Goal: Information Seeking & Learning: Learn about a topic

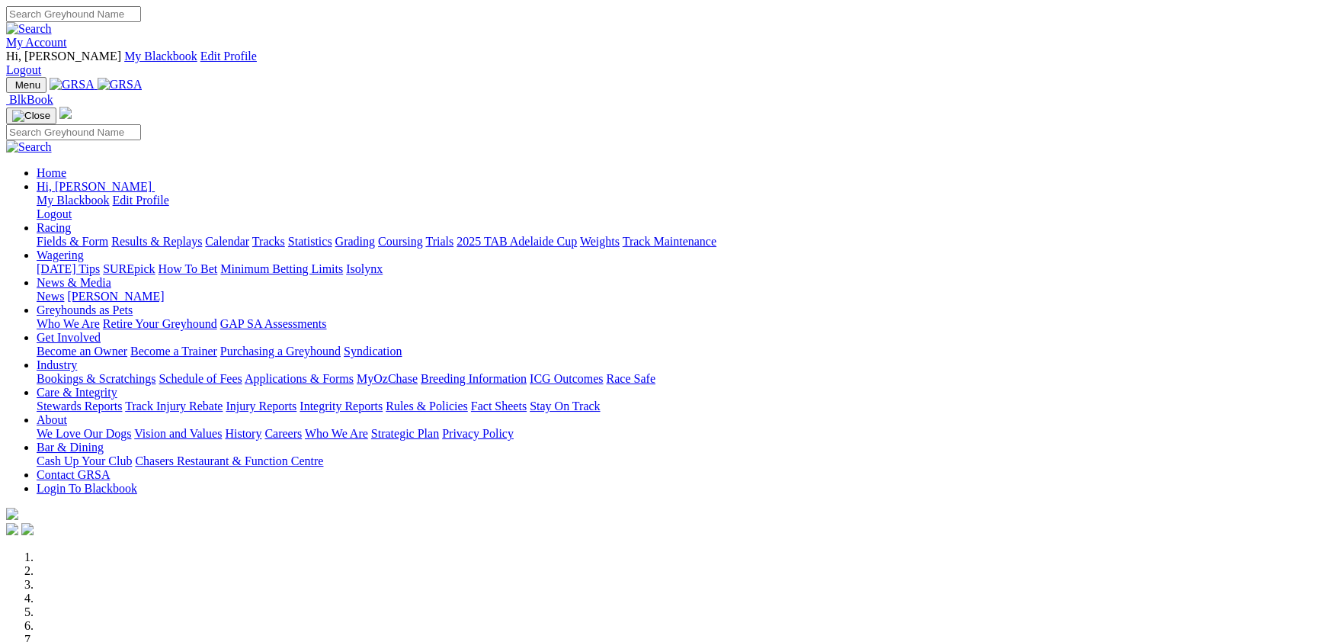
click at [71, 221] on link "Racing" at bounding box center [54, 227] width 34 height 13
click at [108, 235] on link "Fields & Form" at bounding box center [73, 241] width 72 height 13
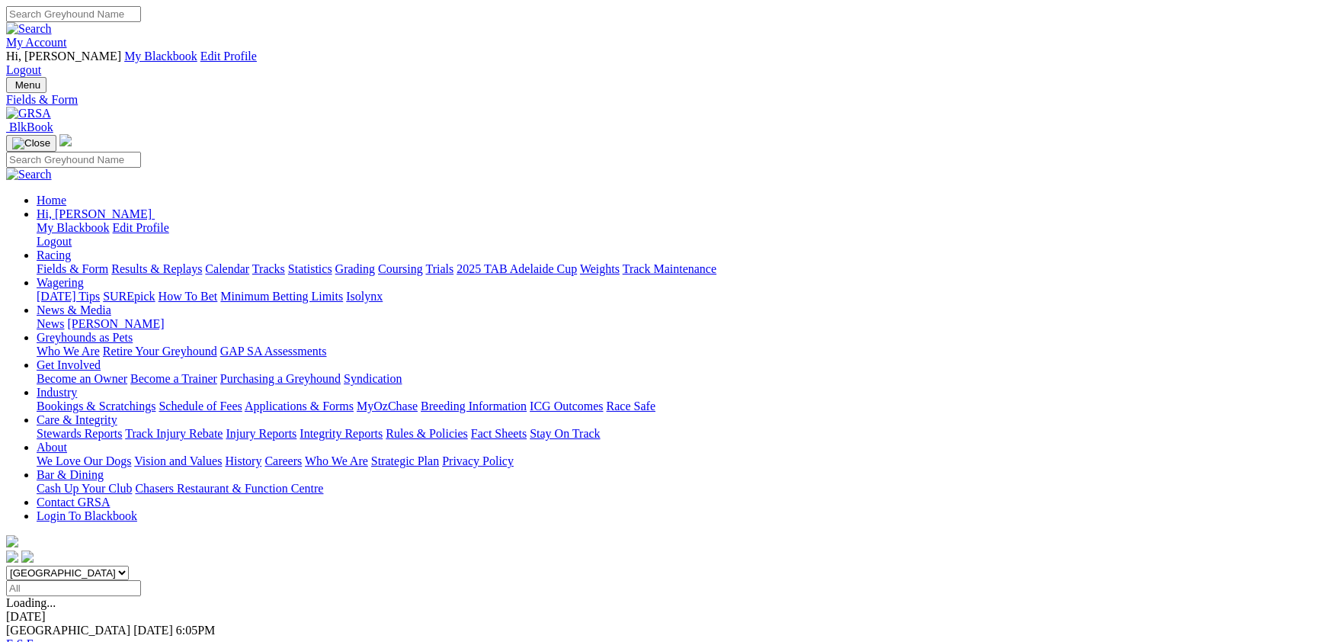
click at [141, 580] on input "Select date" at bounding box center [73, 588] width 135 height 16
type input "Today, 6 Oct 2025"
click at [129, 565] on select "South Australia New South Wales Northern Territory Queensland Tasmania Victoria…" at bounding box center [67, 572] width 123 height 14
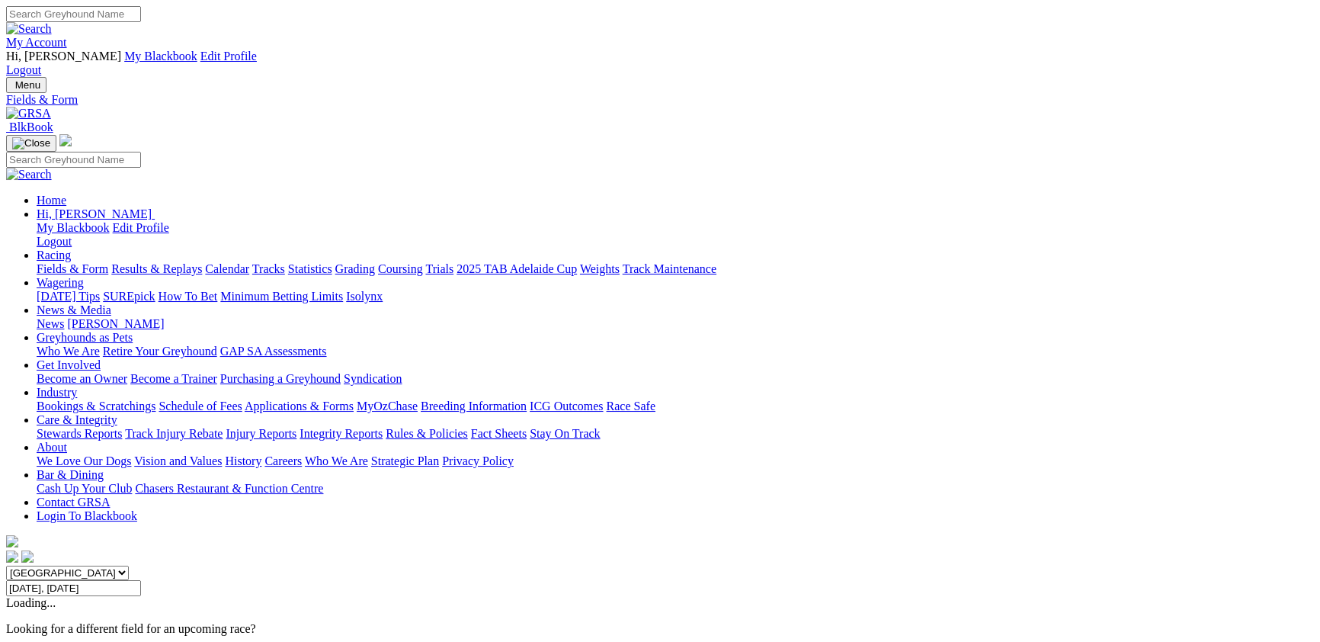
click at [129, 565] on select "[GEOGRAPHIC_DATA] [GEOGRAPHIC_DATA] [GEOGRAPHIC_DATA] [GEOGRAPHIC_DATA] [GEOGRA…" at bounding box center [67, 572] width 123 height 14
click at [129, 565] on select "South Australia New South Wales Northern Territory Queensland Tasmania Victoria…" at bounding box center [67, 572] width 123 height 14
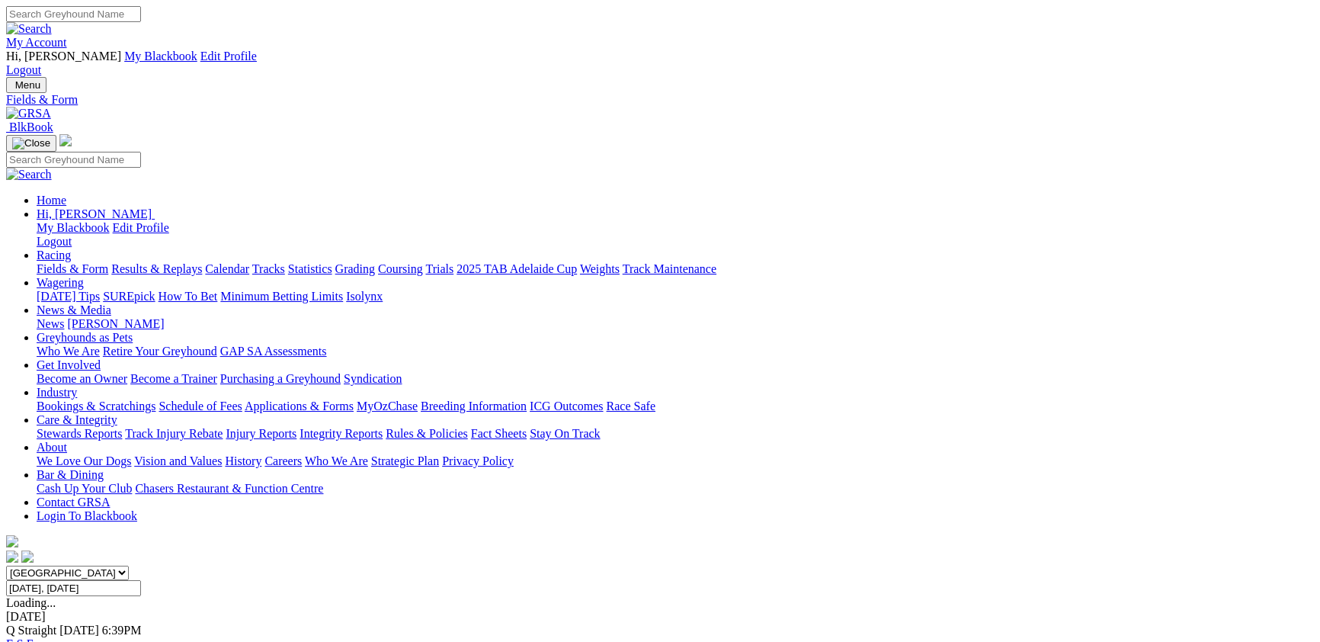
click at [129, 565] on select "South Australia New South Wales Northern Territory Queensland Tasmania Victoria…" at bounding box center [67, 572] width 123 height 14
select select "NSW"
click at [129, 565] on select "[GEOGRAPHIC_DATA] [GEOGRAPHIC_DATA] [GEOGRAPHIC_DATA] [GEOGRAPHIC_DATA] [GEOGRA…" at bounding box center [67, 572] width 123 height 14
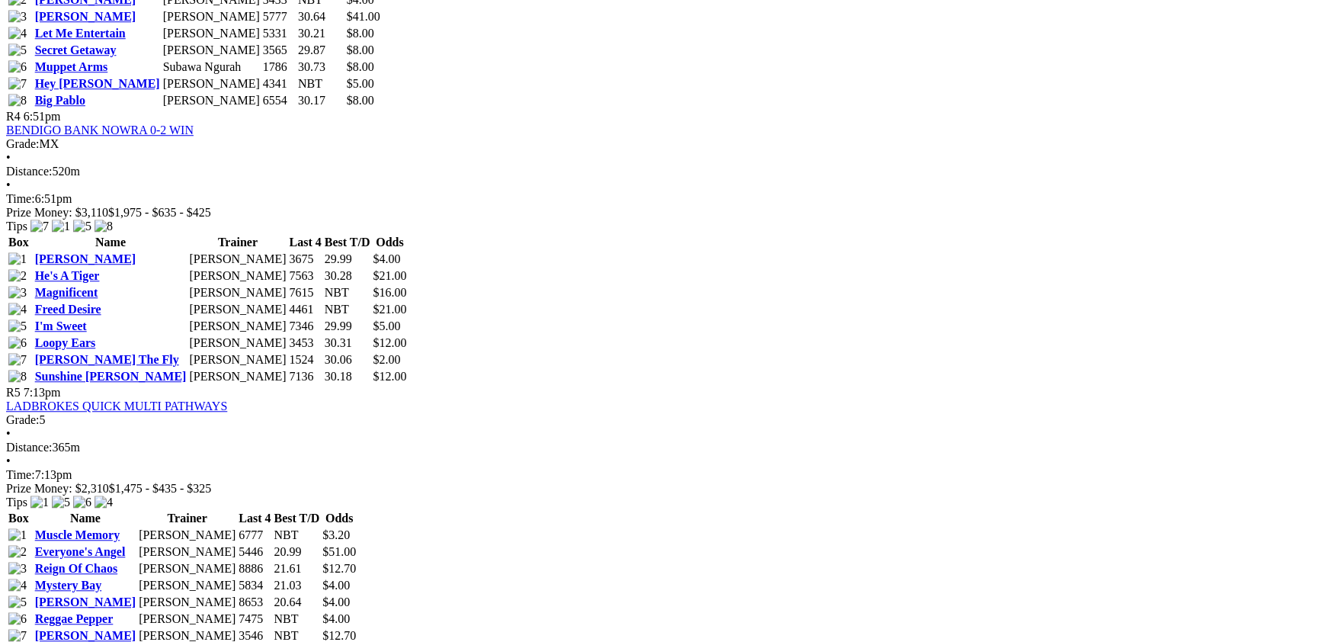
scroll to position [1413, 0]
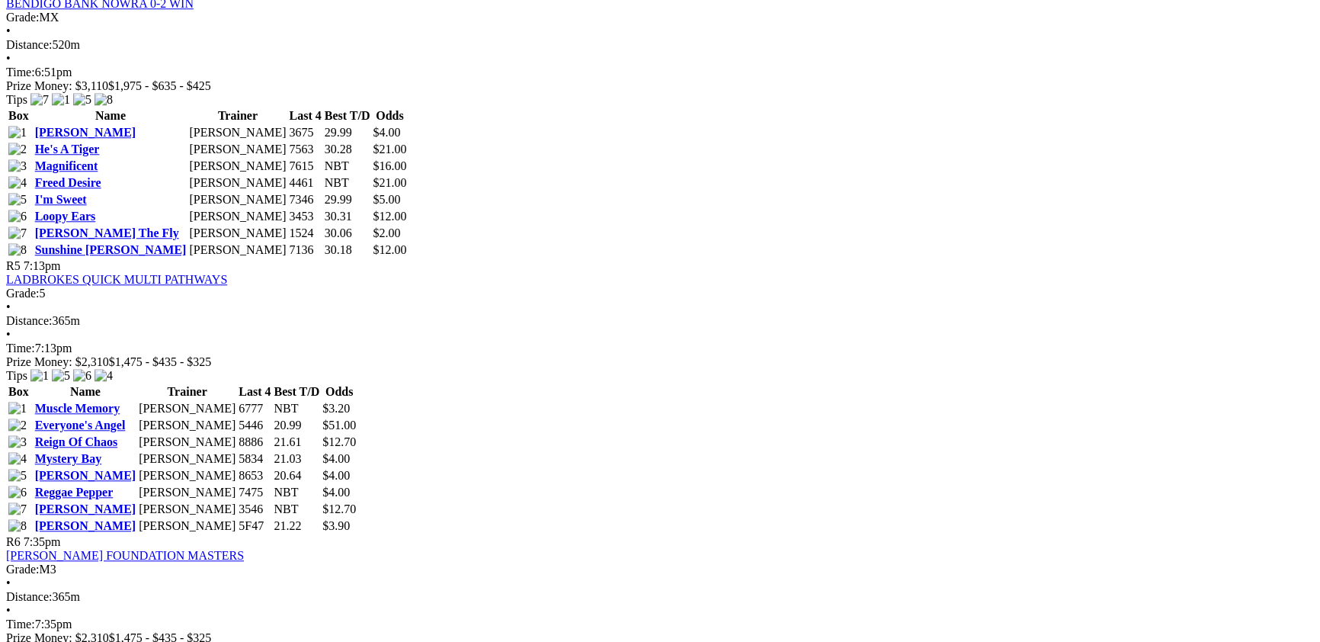
scroll to position [1829, 0]
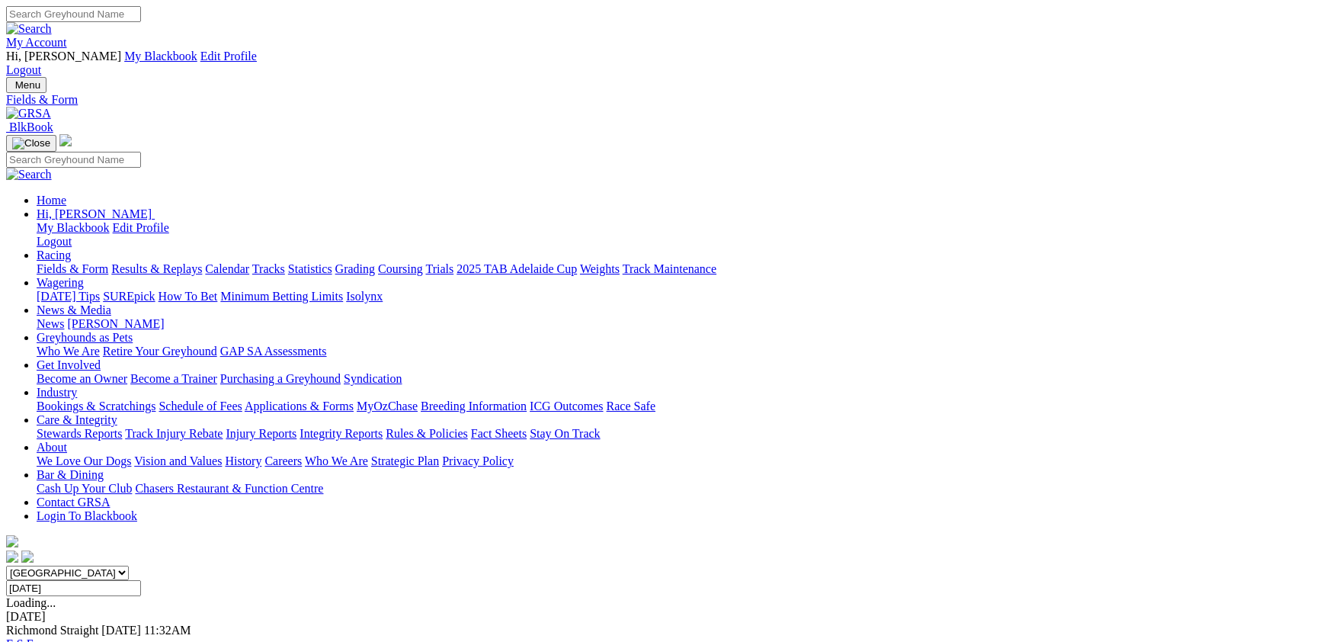
select select "TAS"
click at [129, 565] on select "[GEOGRAPHIC_DATA] [GEOGRAPHIC_DATA] [GEOGRAPHIC_DATA] [GEOGRAPHIC_DATA] [GEOGRA…" at bounding box center [67, 572] width 123 height 14
click at [34, 637] on link "F" at bounding box center [30, 643] width 7 height 13
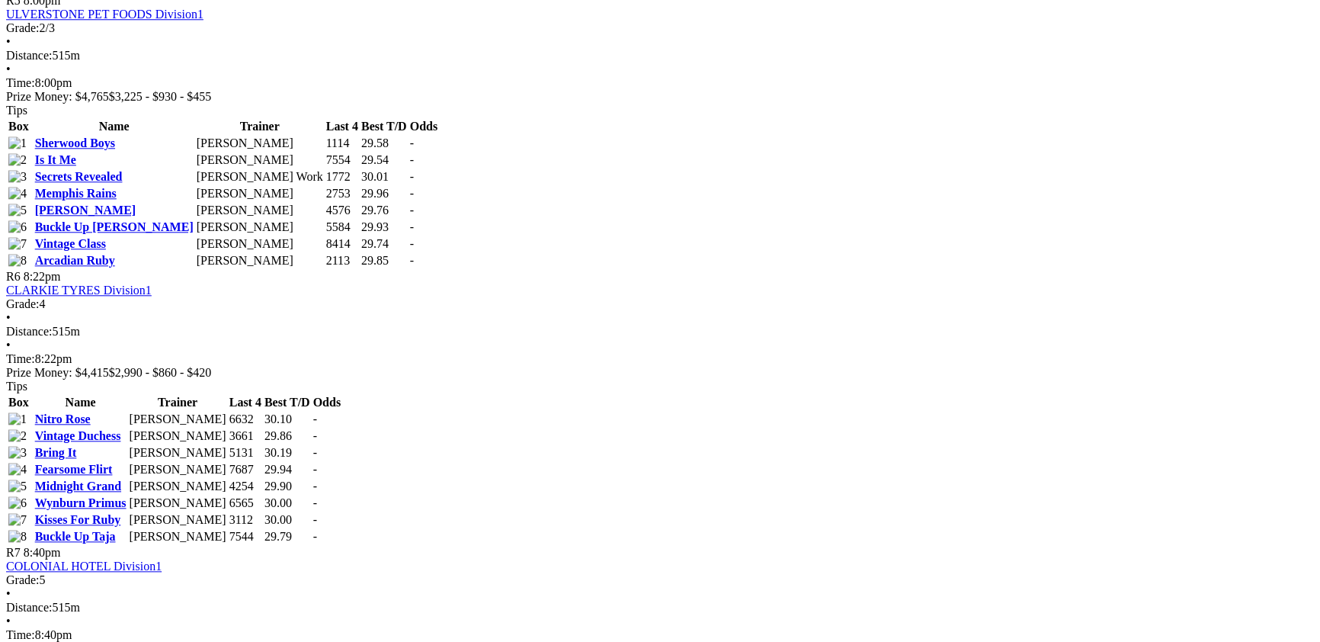
scroll to position [1912, 0]
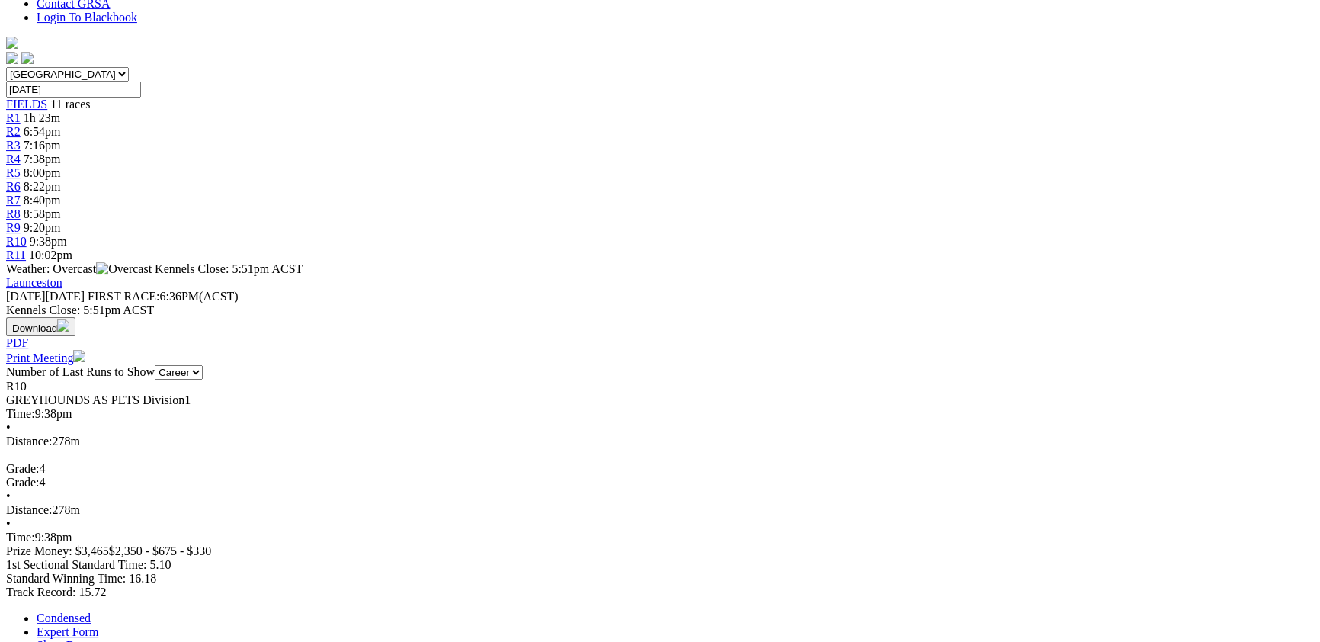
scroll to position [332, 0]
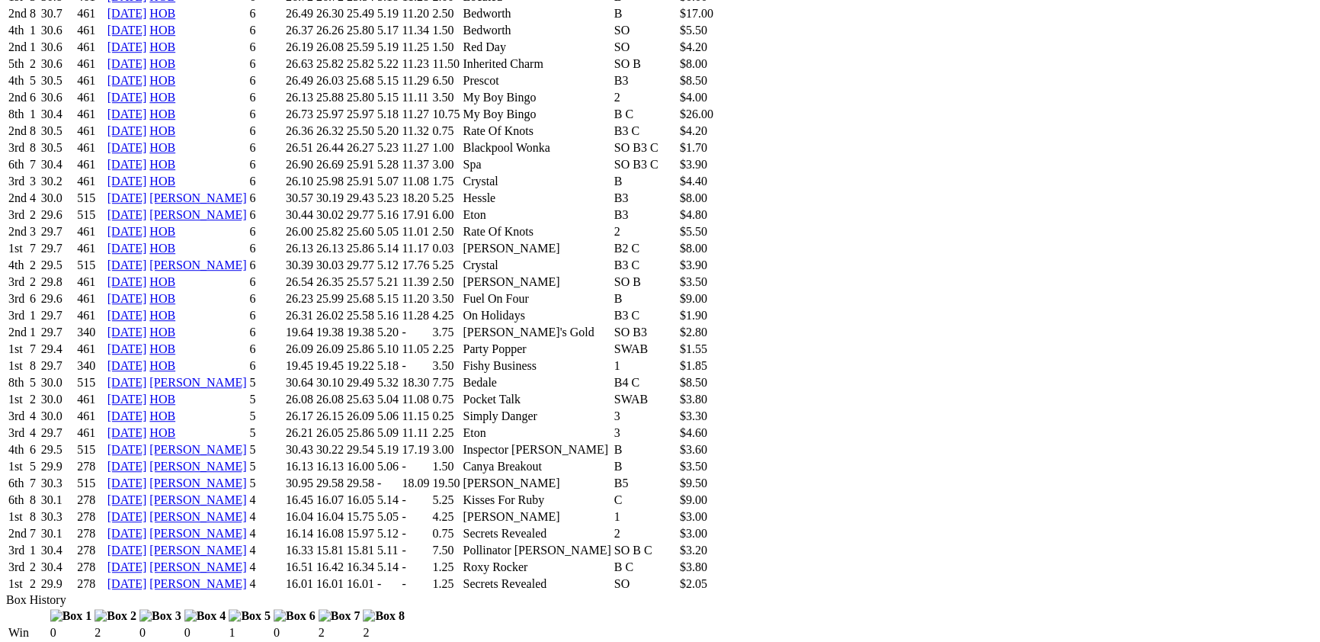
scroll to position [1330, 0]
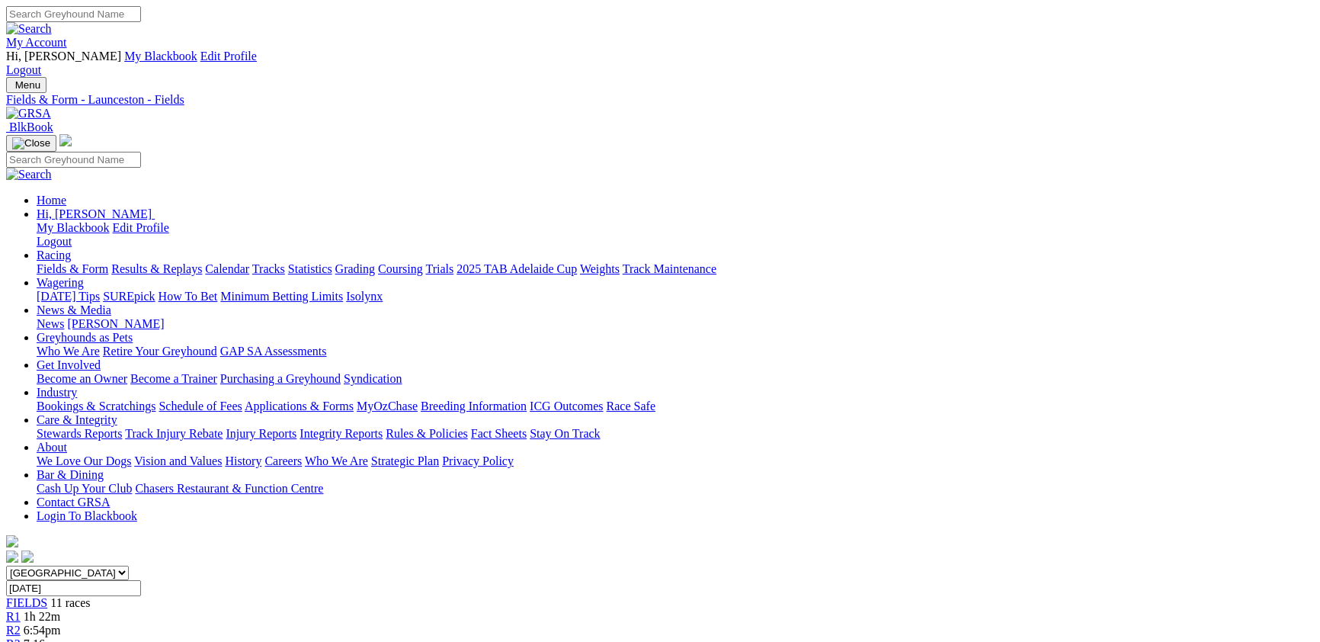
select select "VIC"
click at [129, 565] on select "South Australia New South Wales Northern Territory Queensland Tasmania Victoria…" at bounding box center [67, 572] width 123 height 14
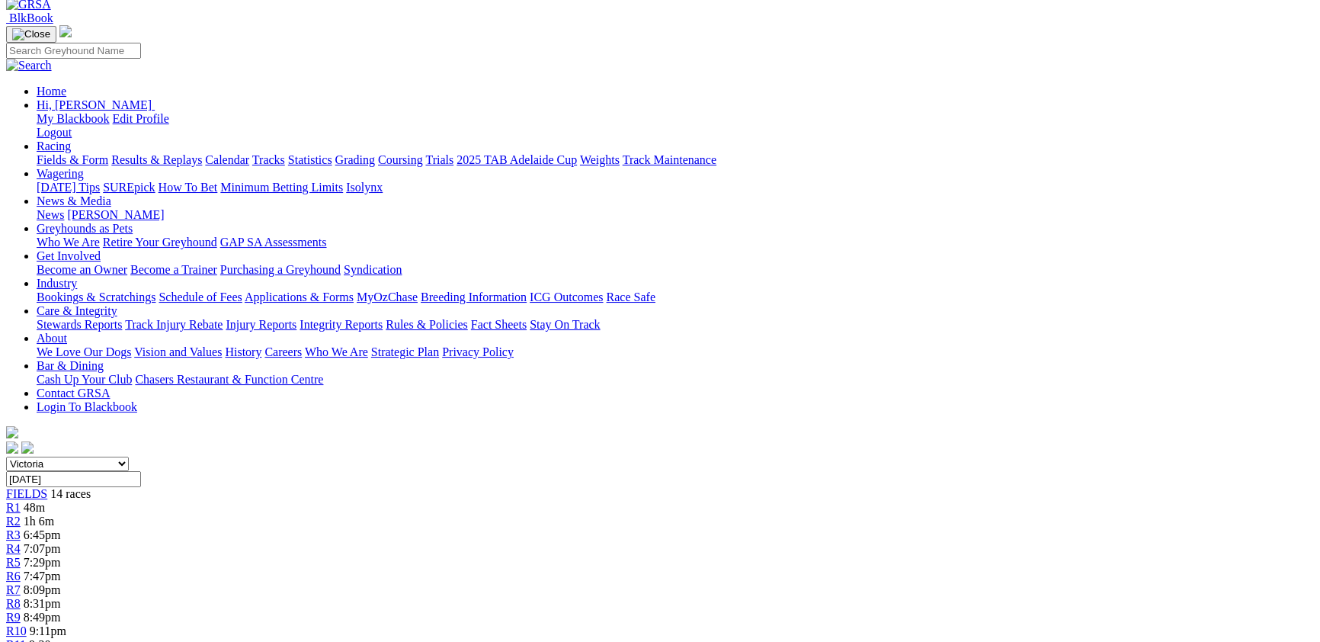
scroll to position [166, 0]
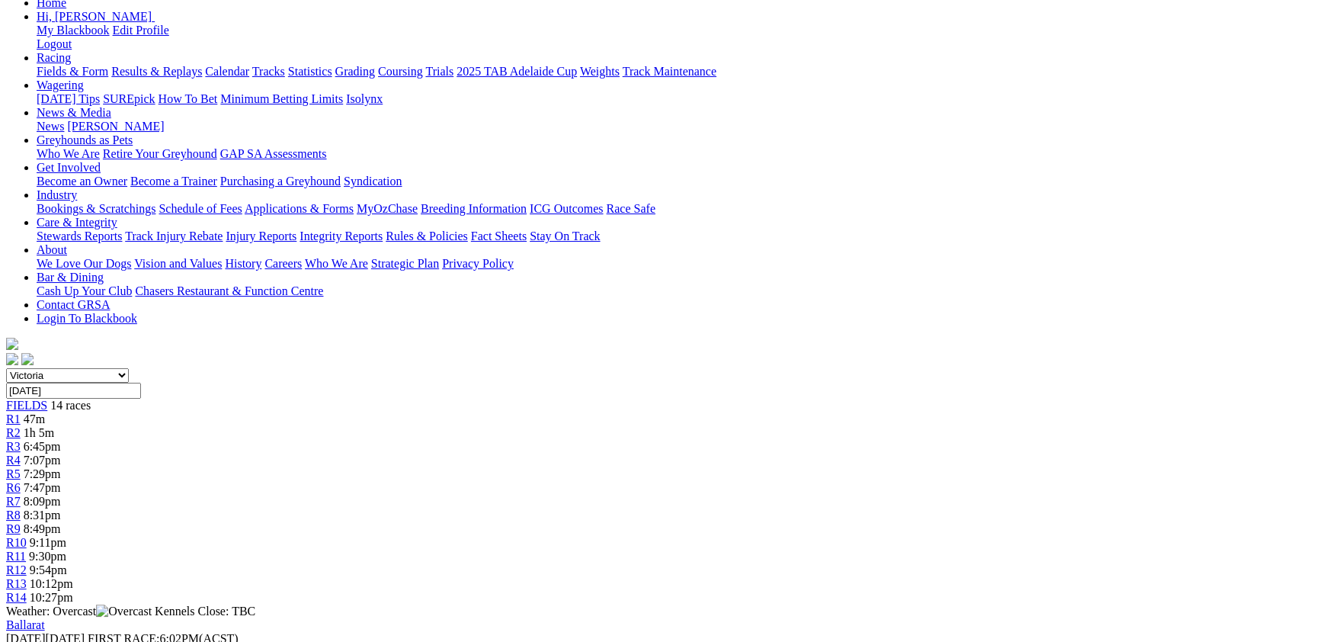
scroll to position [83, 0]
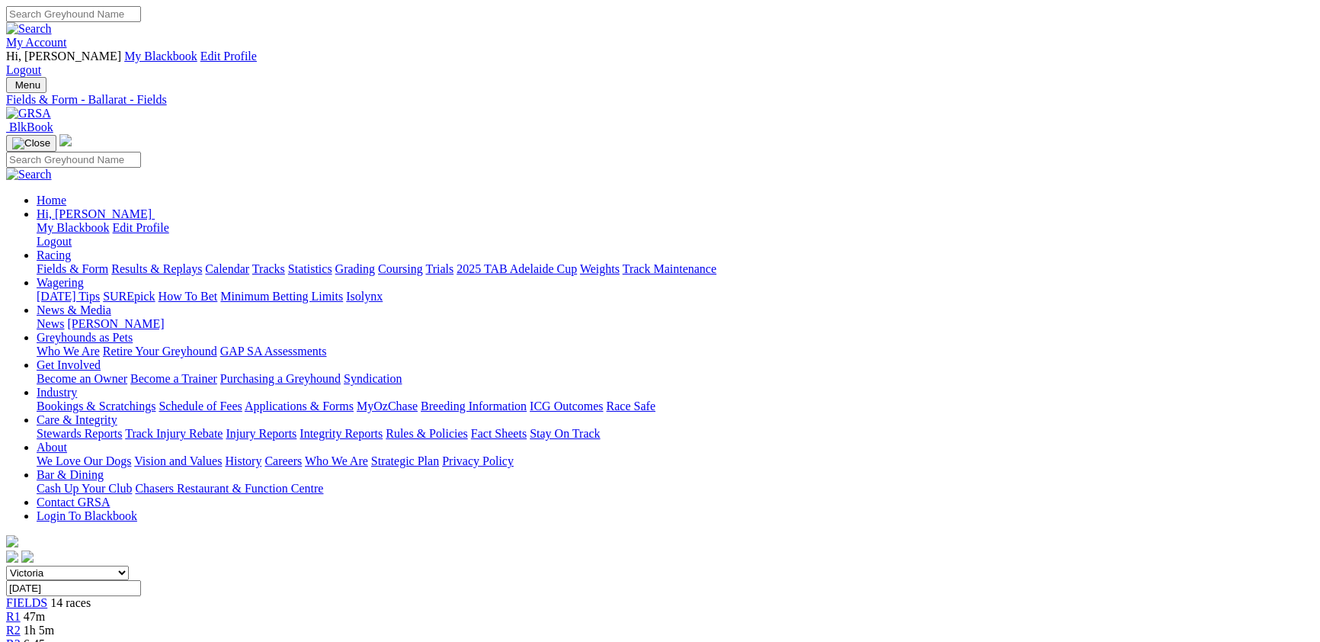
click at [297, 610] on div "R1 47m" at bounding box center [660, 617] width 1308 height 14
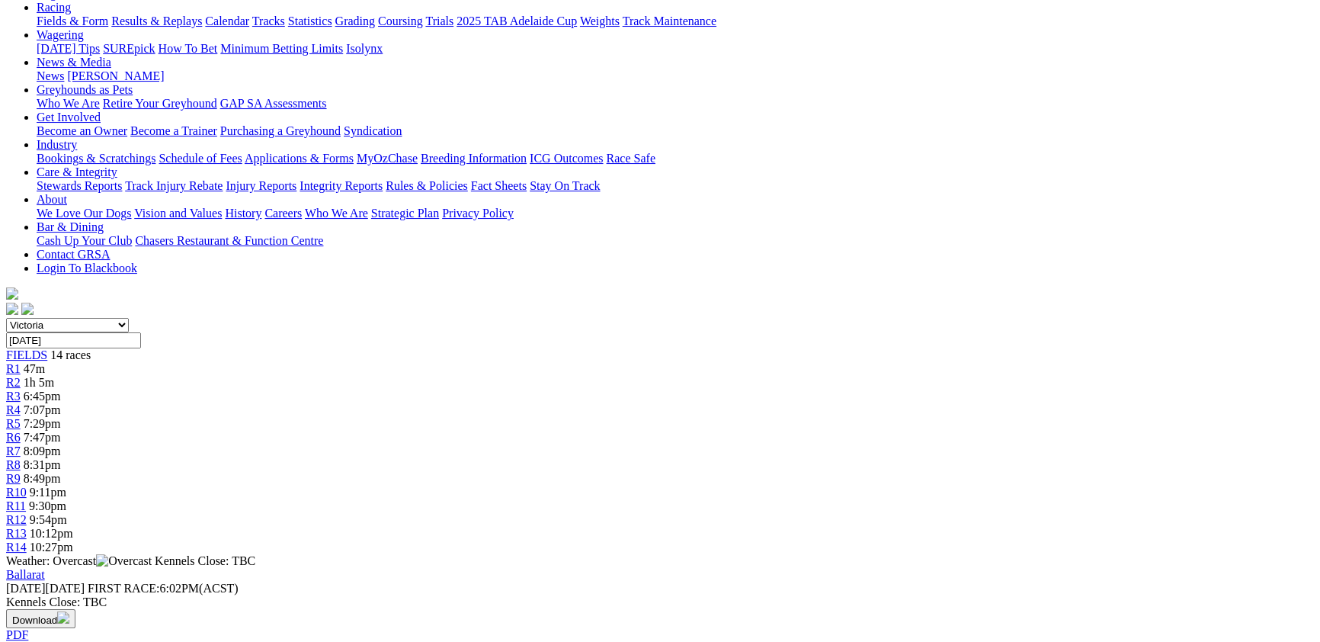
scroll to position [249, 0]
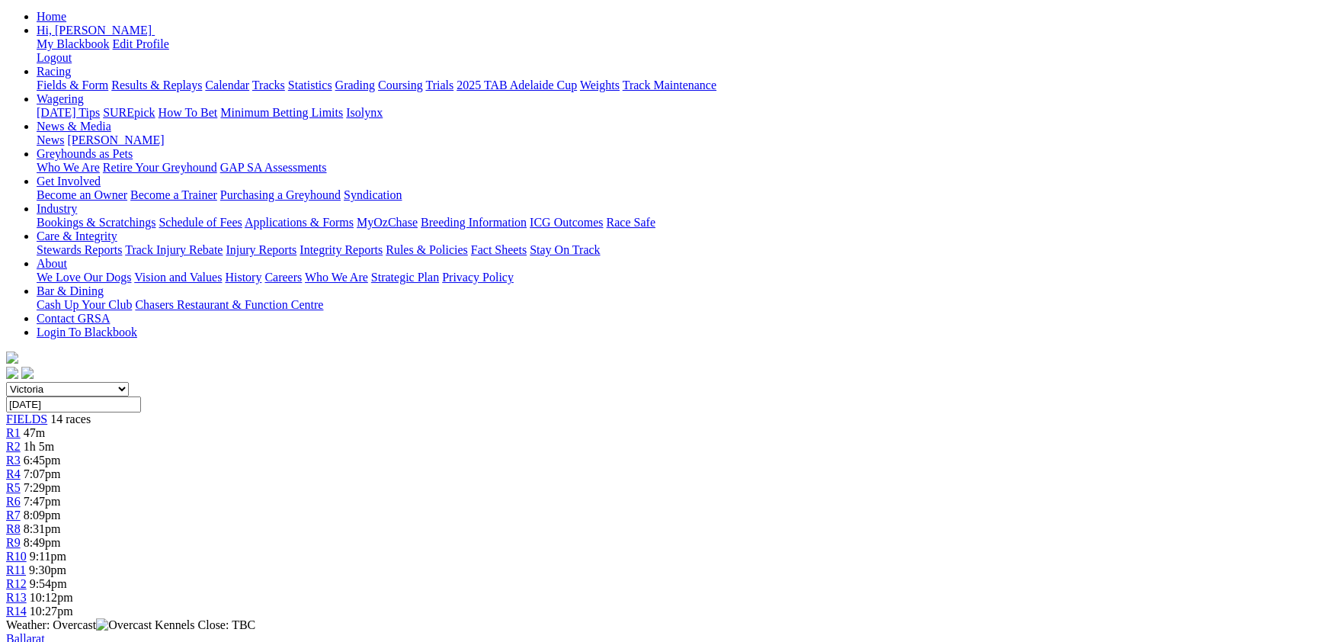
scroll to position [0, 0]
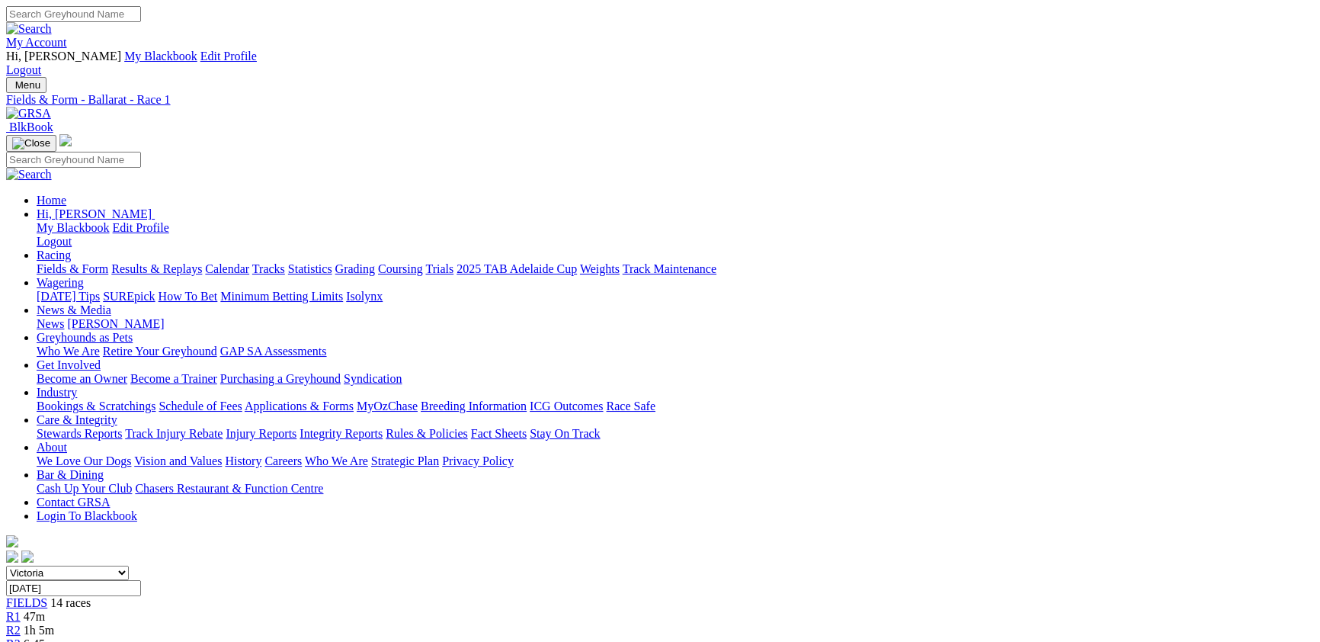
click at [47, 596] on span "FIELDS" at bounding box center [26, 602] width 41 height 13
click at [54, 623] on span "1h 4m" at bounding box center [39, 629] width 30 height 13
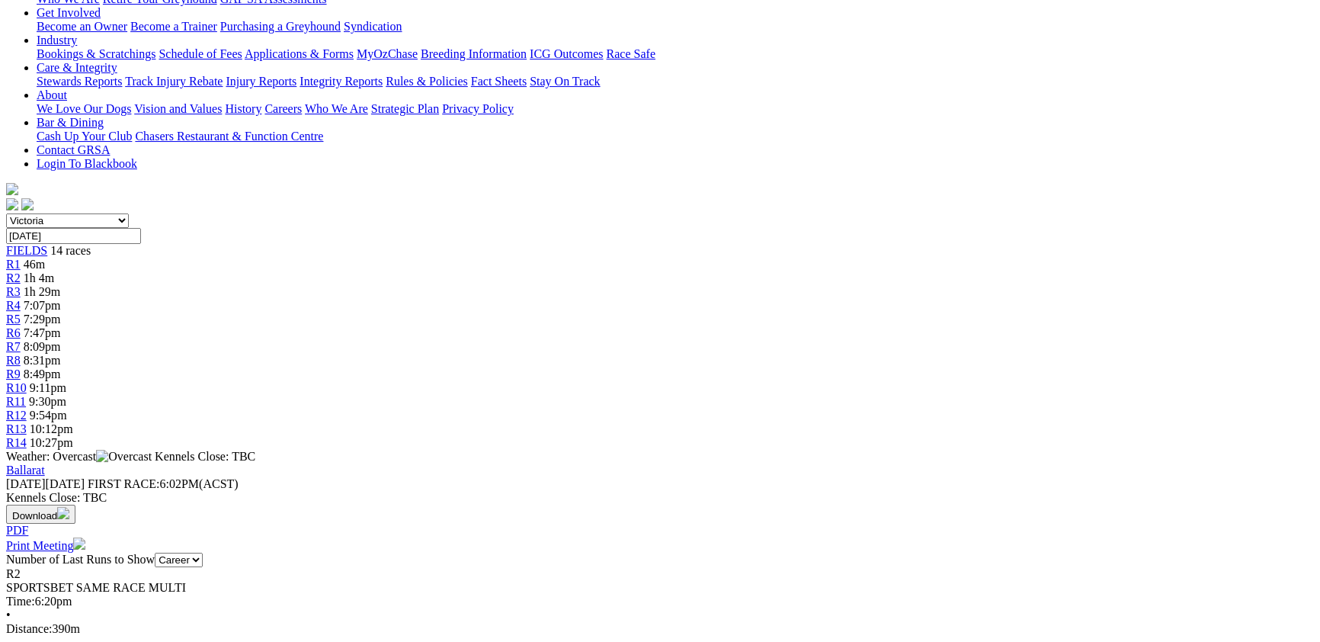
scroll to position [249, 0]
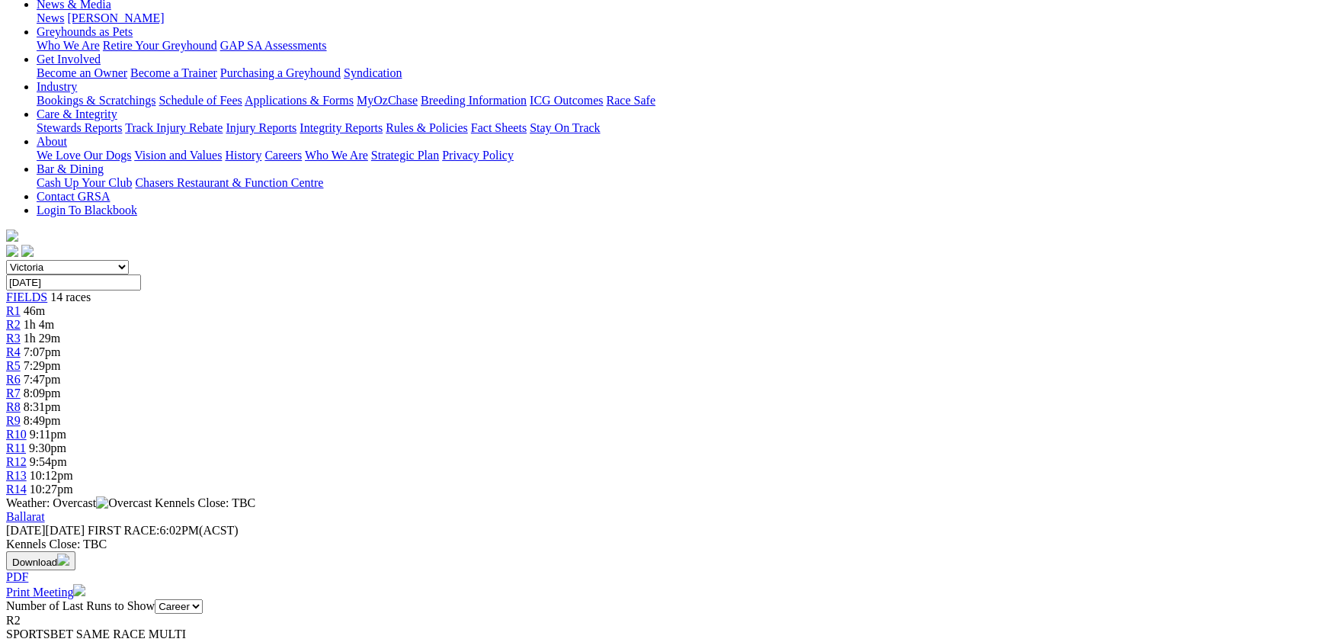
scroll to position [166, 0]
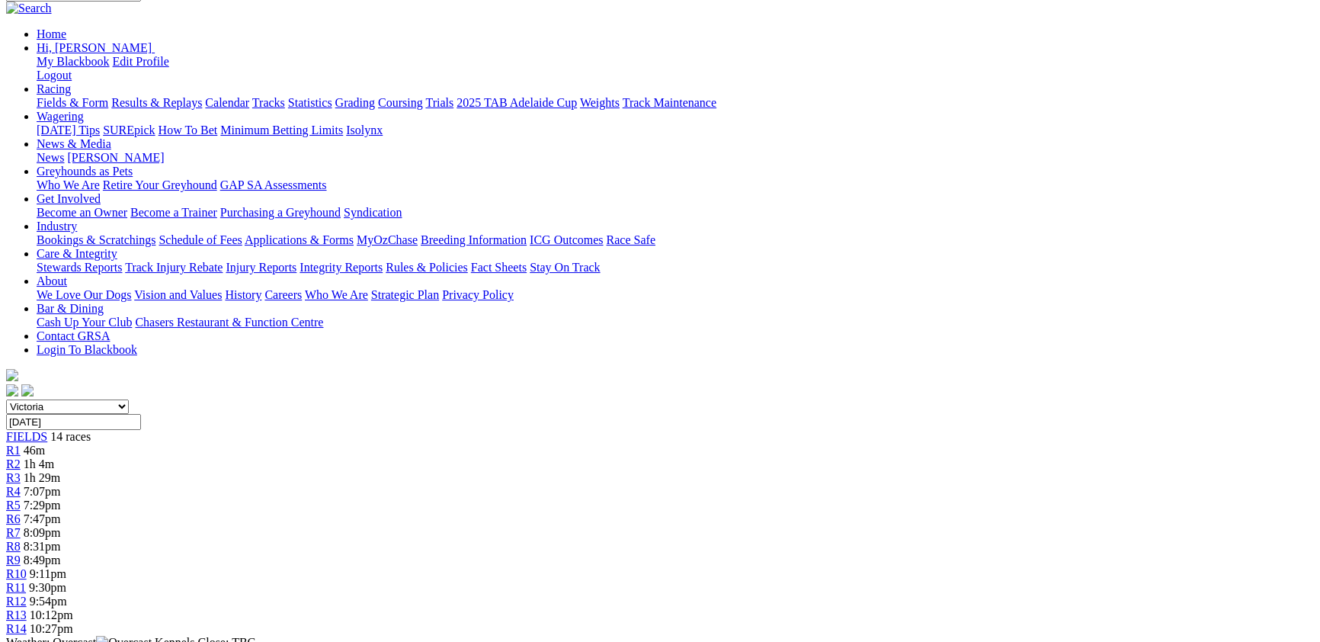
click at [66, 567] on span "9:11pm" at bounding box center [48, 573] width 37 height 13
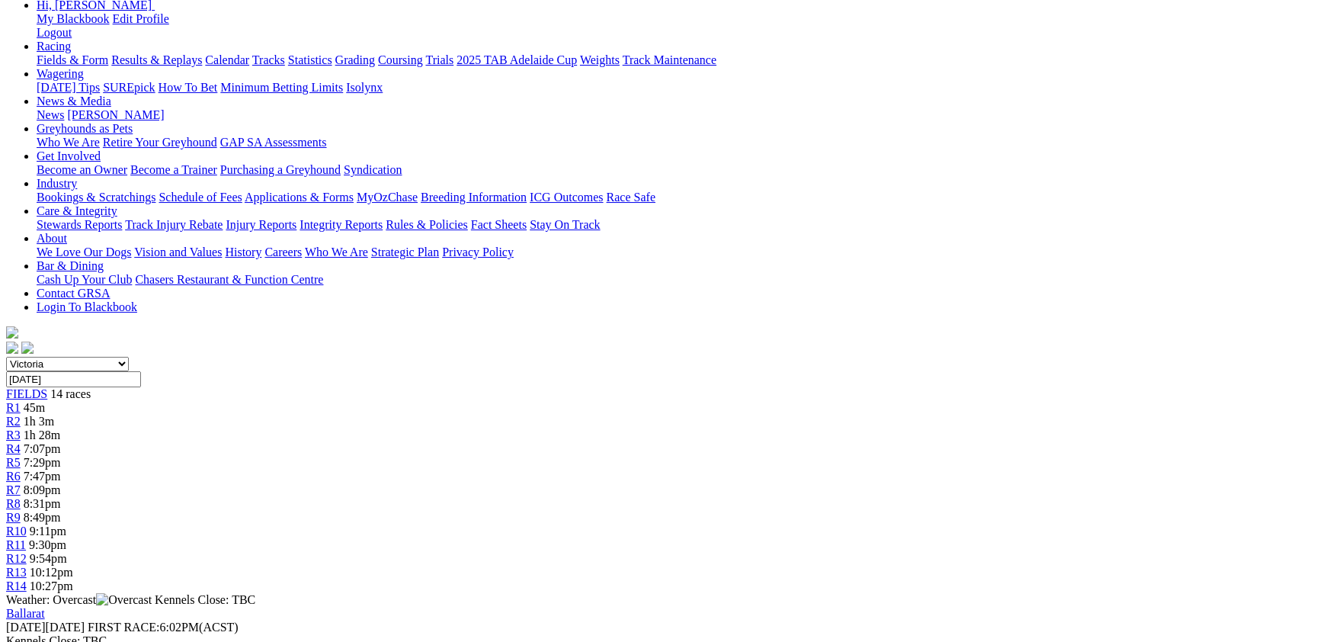
scroll to position [249, 0]
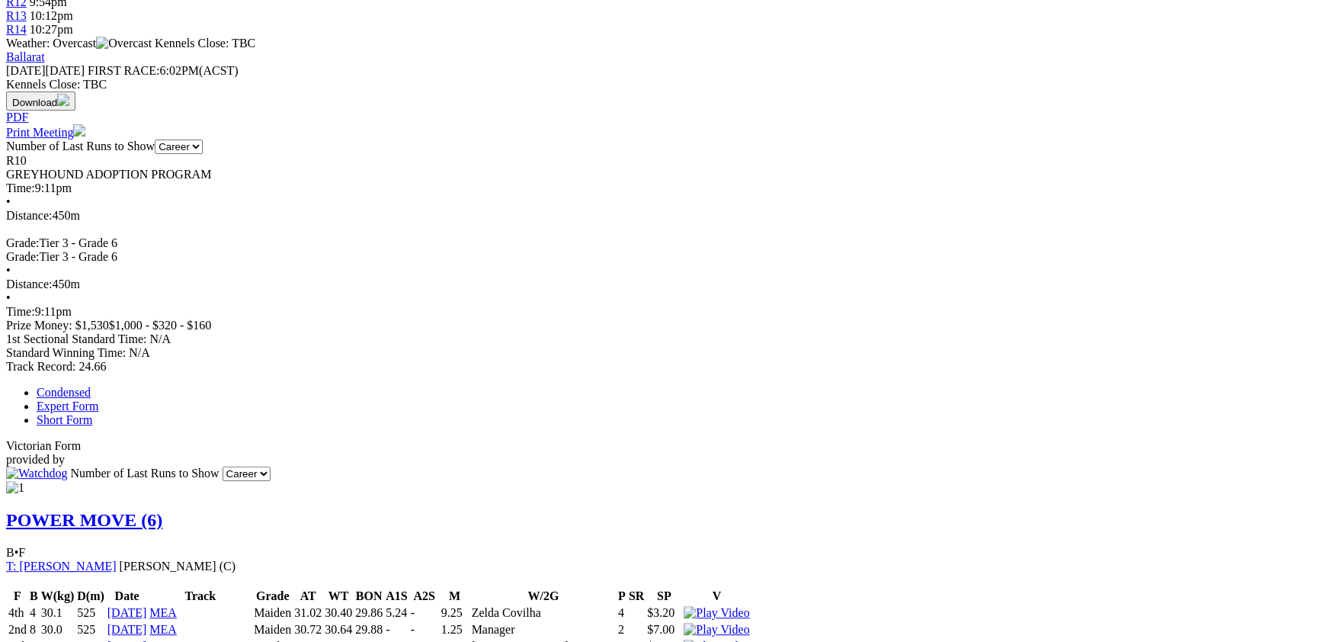
scroll to position [831, 0]
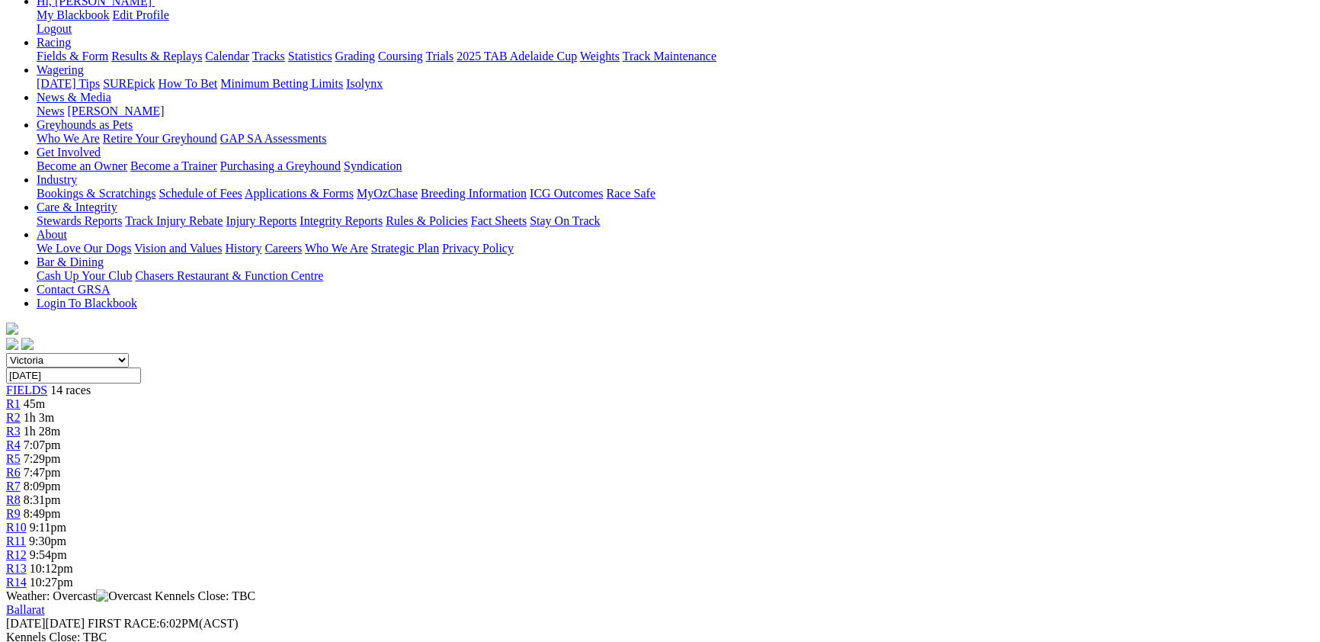
scroll to position [83, 0]
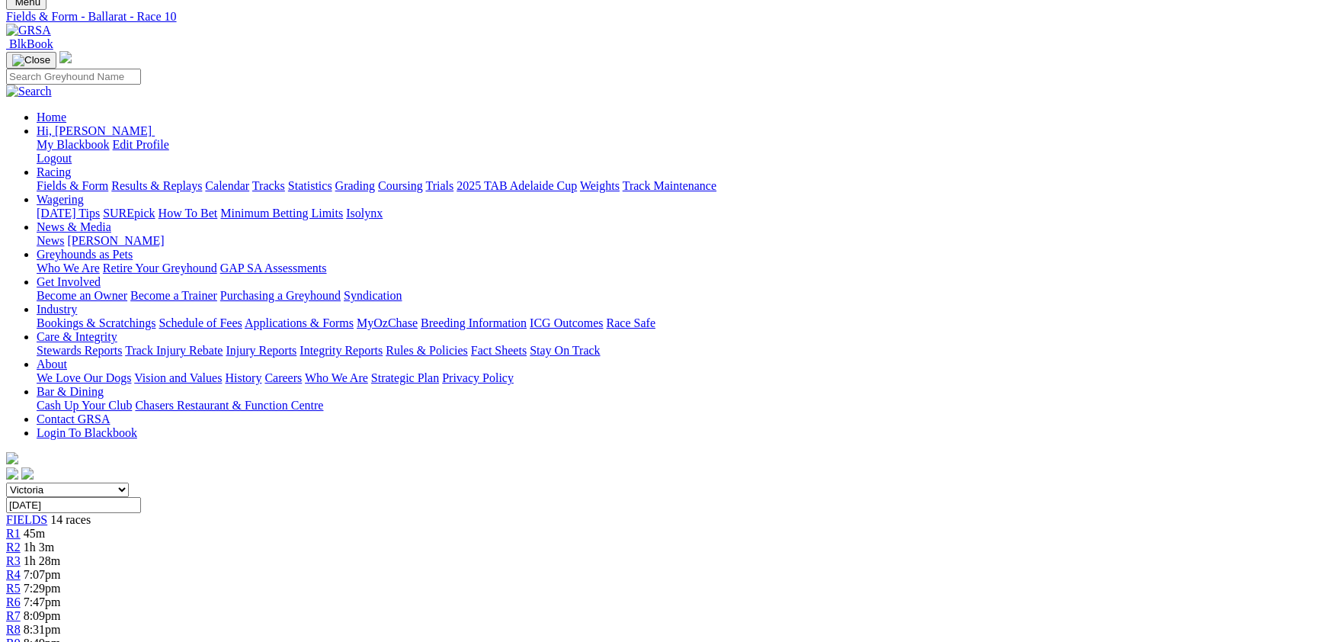
click at [61, 636] on span "8:49pm" at bounding box center [42, 642] width 37 height 13
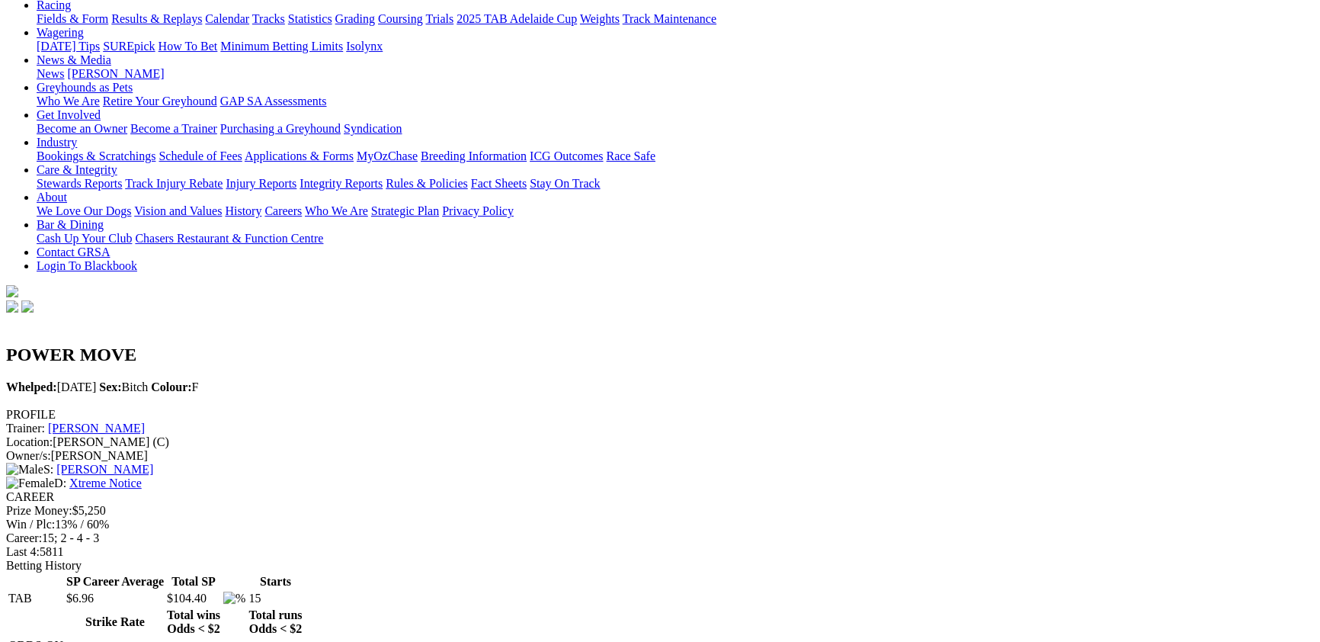
scroll to position [249, 0]
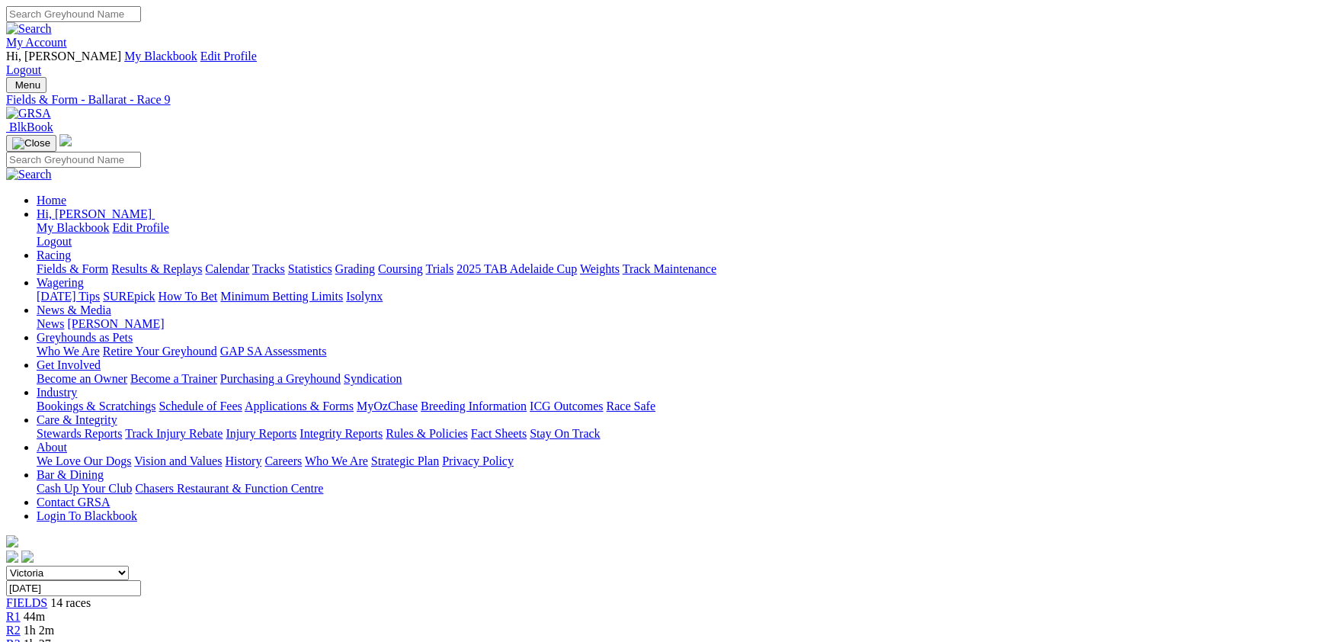
select select "WA"
click at [129, 565] on select "South Australia New South Wales Northern Territory Queensland Tasmania Victoria…" at bounding box center [67, 572] width 123 height 14
click at [34, 637] on link "F" at bounding box center [30, 643] width 7 height 13
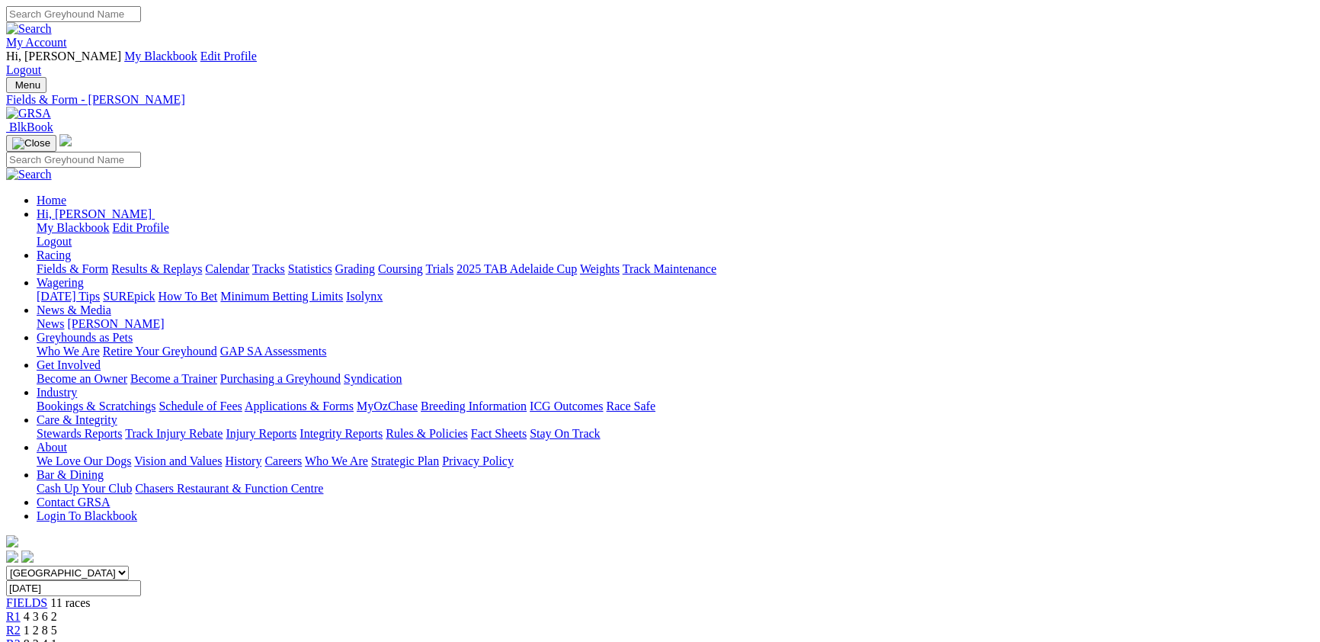
select select "SA"
click at [129, 565] on select "South Australia New South Wales Northern Territory Queensland Tasmania Victoria…" at bounding box center [67, 572] width 123 height 14
click at [141, 580] on input "[DATE]" at bounding box center [73, 588] width 135 height 16
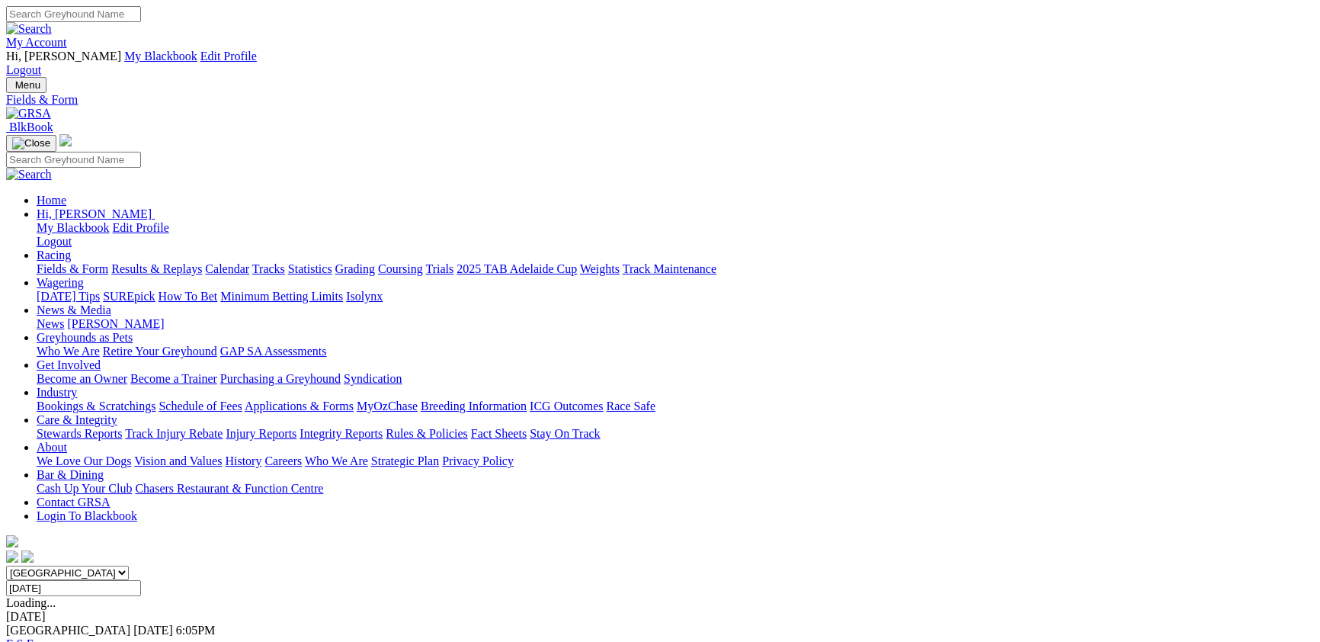
type input "Today, 6 Oct 2025"
select select "WA"
click at [129, 565] on select "South Australia New South Wales Northern Territory Queensland Tasmania Victoria…" at bounding box center [67, 572] width 123 height 14
click at [34, 637] on link "F" at bounding box center [30, 643] width 7 height 13
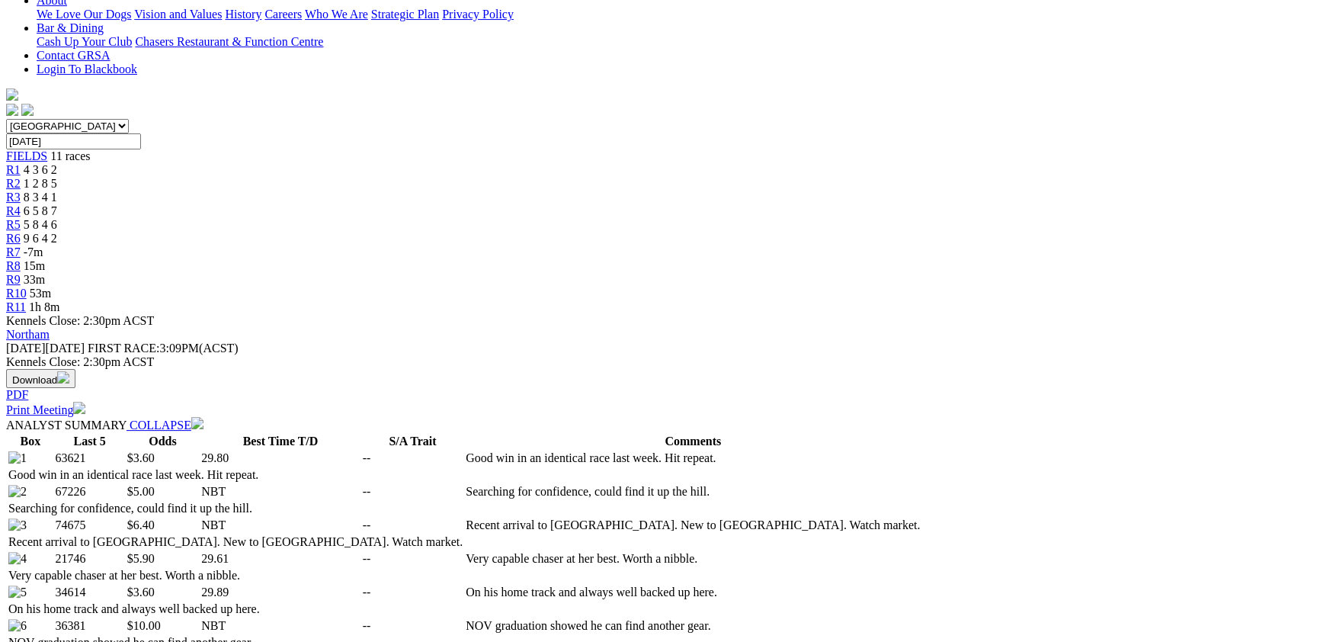
scroll to position [166, 0]
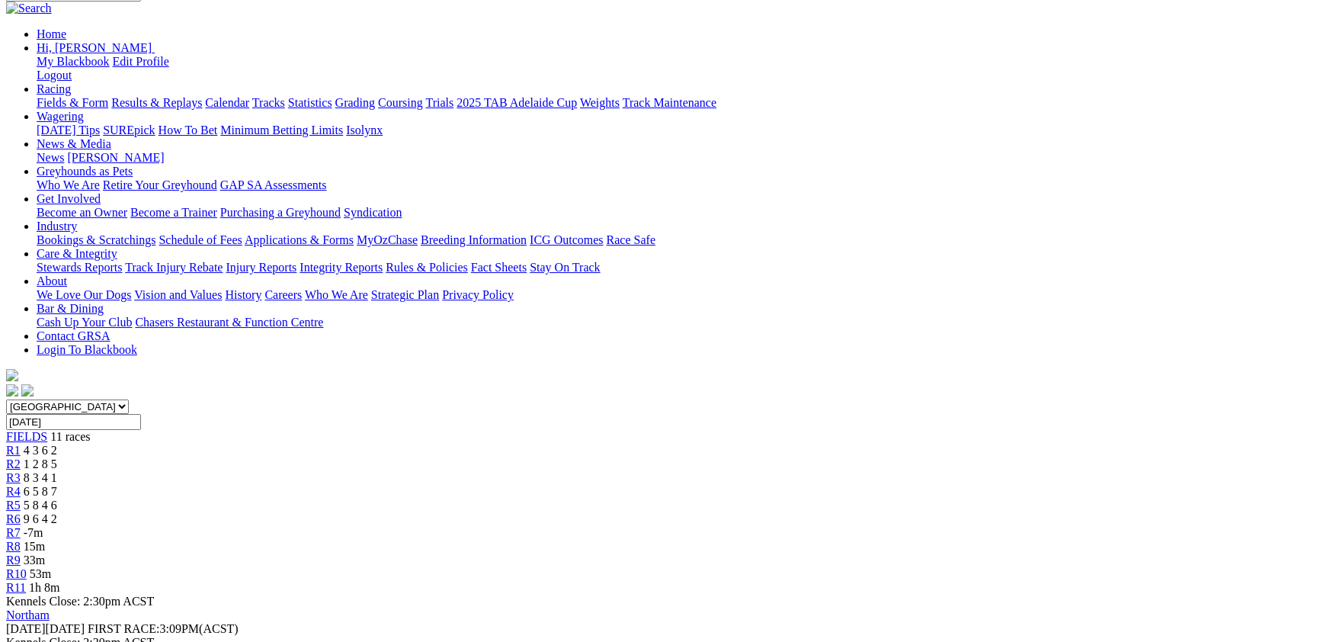
click at [51, 567] on span "53m" at bounding box center [40, 573] width 21 height 13
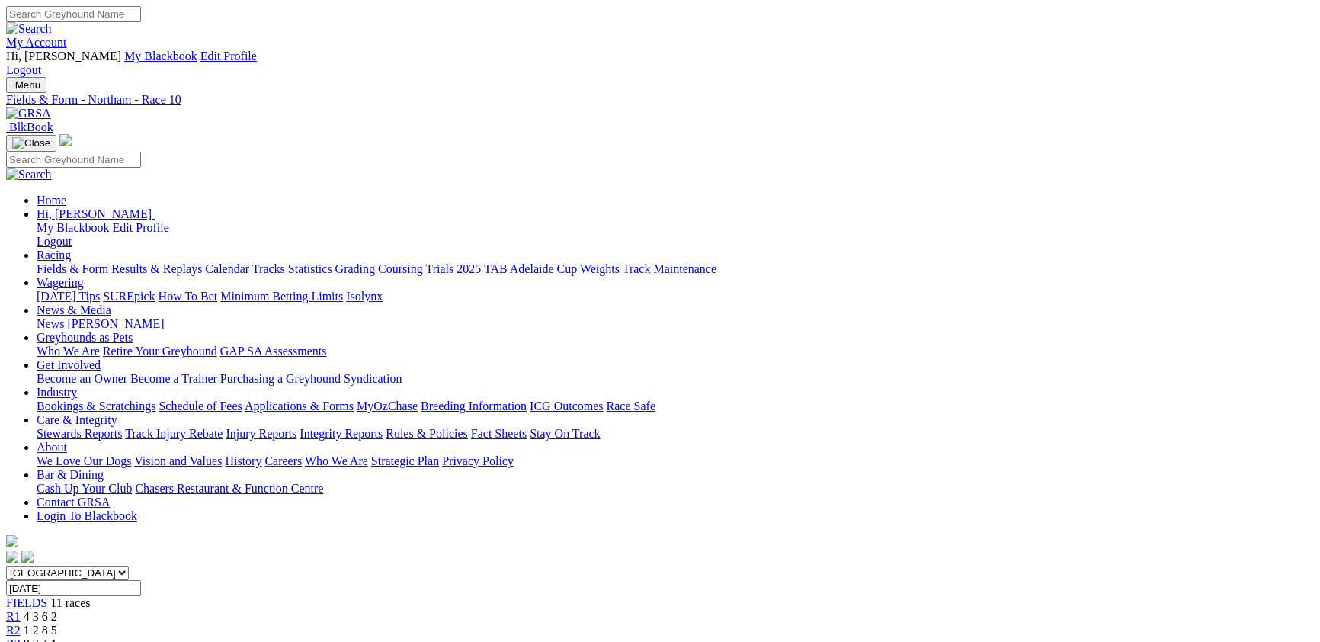
select select "VIC"
click at [129, 565] on select "South Australia New South Wales Northern Territory Queensland Tasmania Victoria…" at bounding box center [67, 572] width 123 height 14
click at [129, 565] on select "[GEOGRAPHIC_DATA] [GEOGRAPHIC_DATA] [GEOGRAPHIC_DATA] [GEOGRAPHIC_DATA] [GEOGRA…" at bounding box center [67, 572] width 123 height 14
click at [335, 565] on div "South Australia New South Wales Northern Territory Queensland Tasmania Victoria…" at bounding box center [660, 580] width 1308 height 30
select select "QLD"
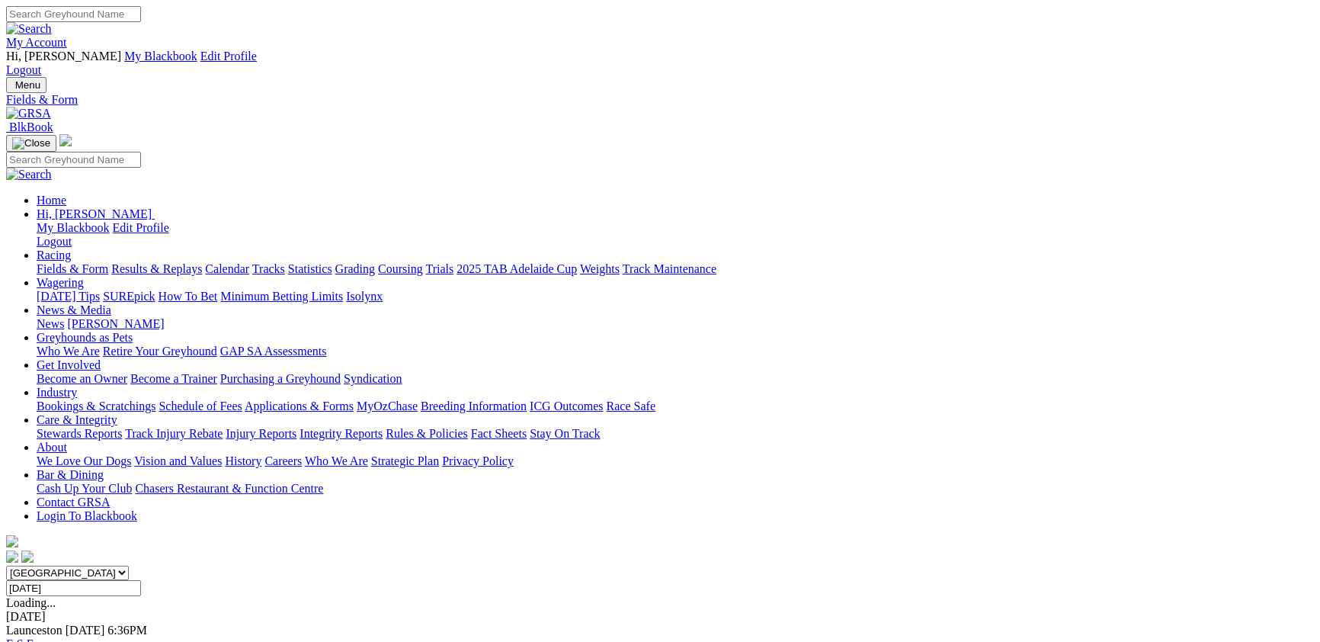
click at [129, 565] on select "South Australia New South Wales Northern Territory Queensland Tasmania Victoria…" at bounding box center [67, 572] width 123 height 14
click at [34, 637] on link "F" at bounding box center [30, 643] width 7 height 13
click at [61, 637] on span "7:19pm" at bounding box center [42, 643] width 37 height 13
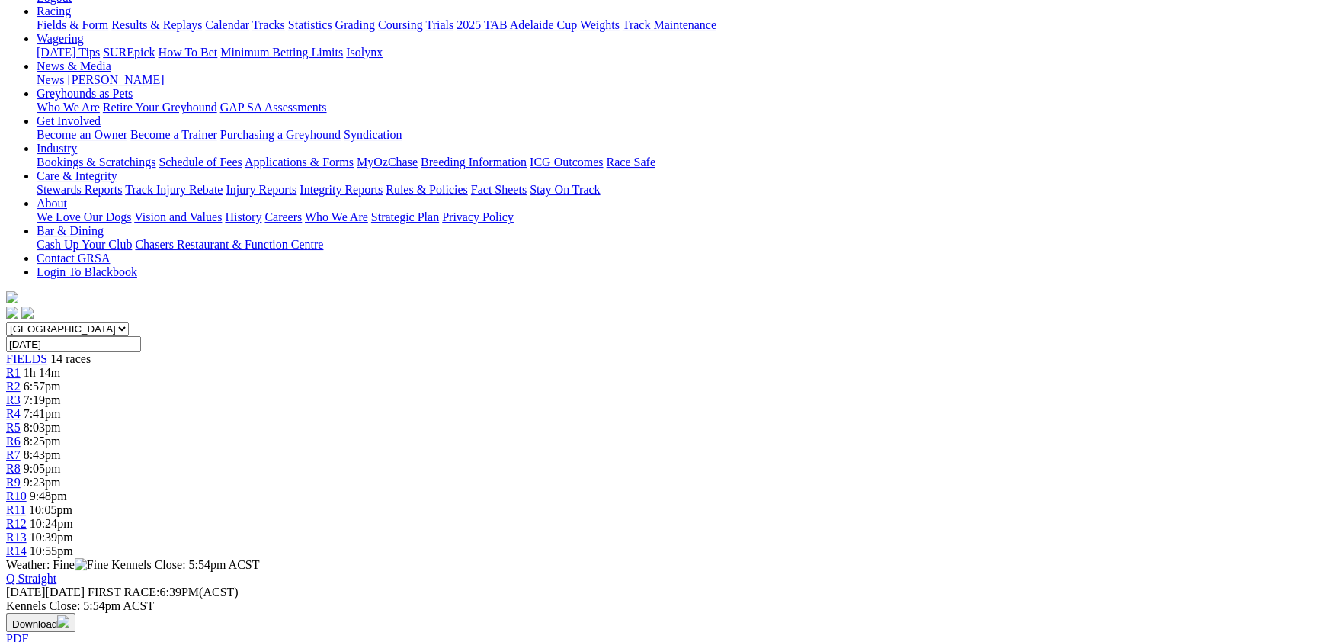
scroll to position [83, 0]
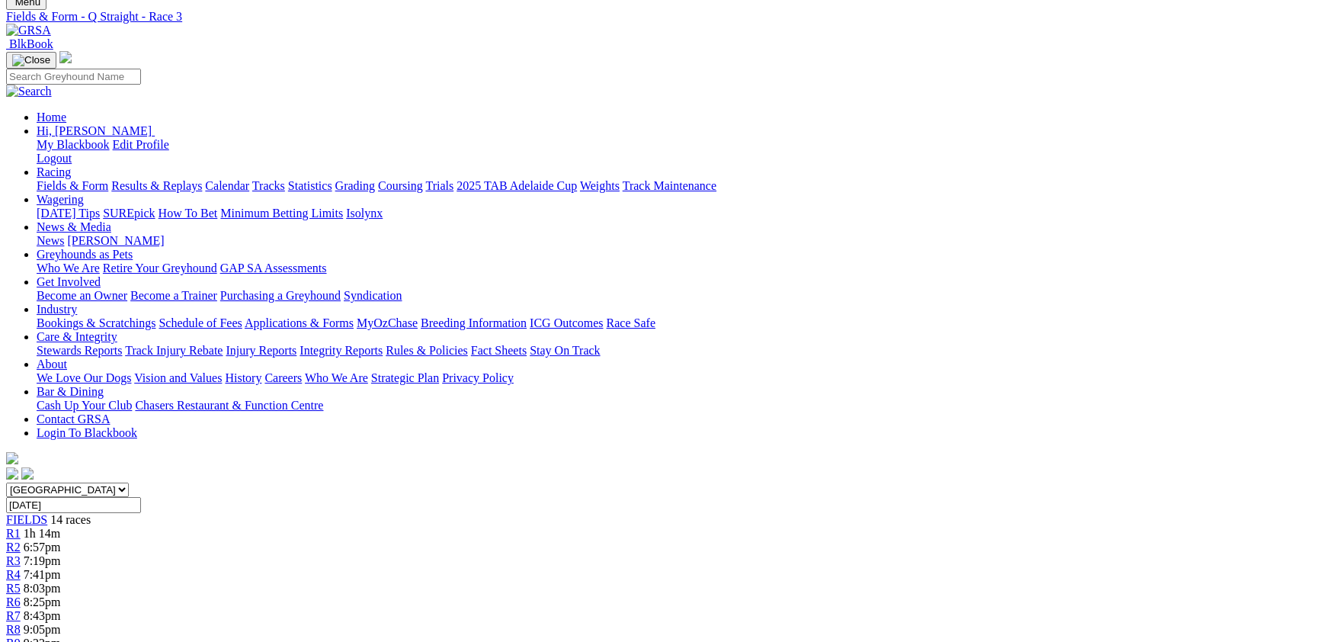
click at [453, 568] on div "R4 7:41pm" at bounding box center [660, 575] width 1308 height 14
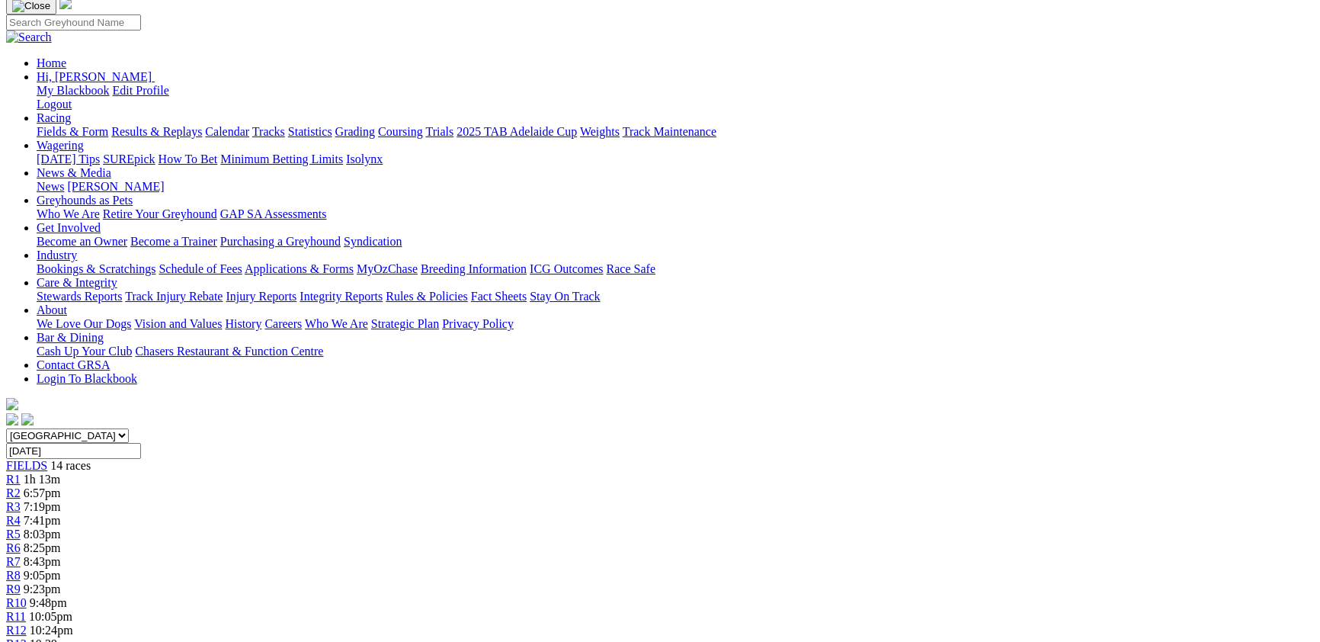
scroll to position [166, 0]
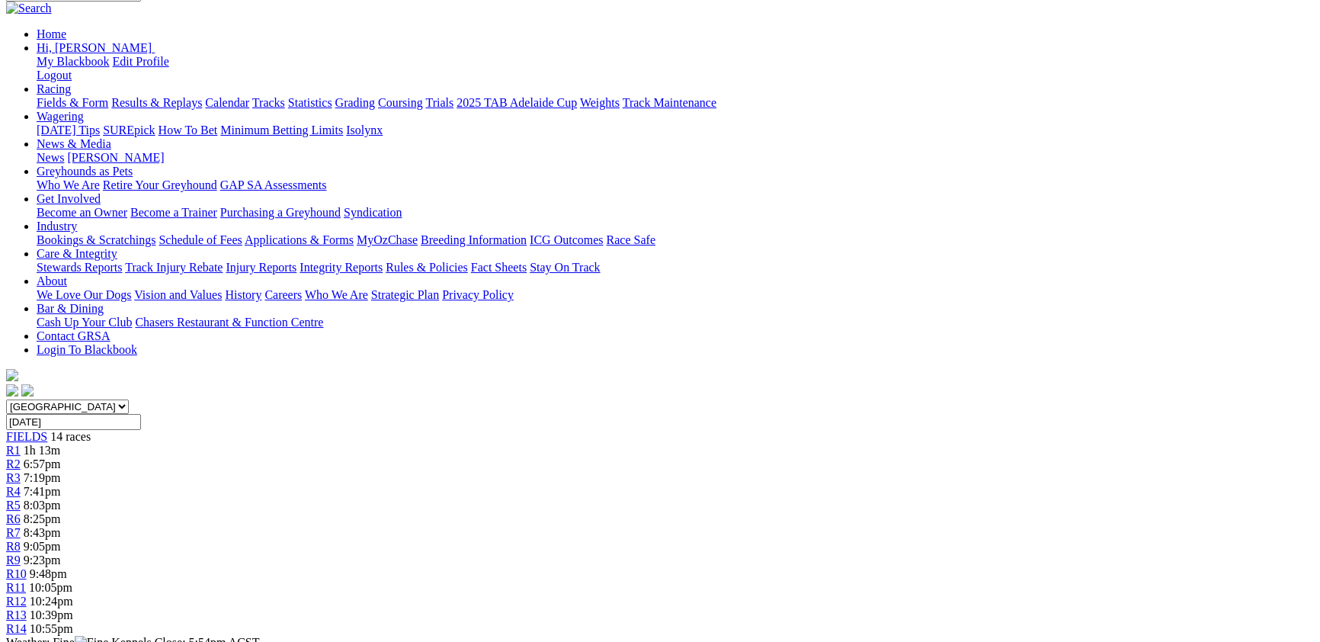
click at [556, 498] on div "R5 8:03pm" at bounding box center [660, 505] width 1308 height 14
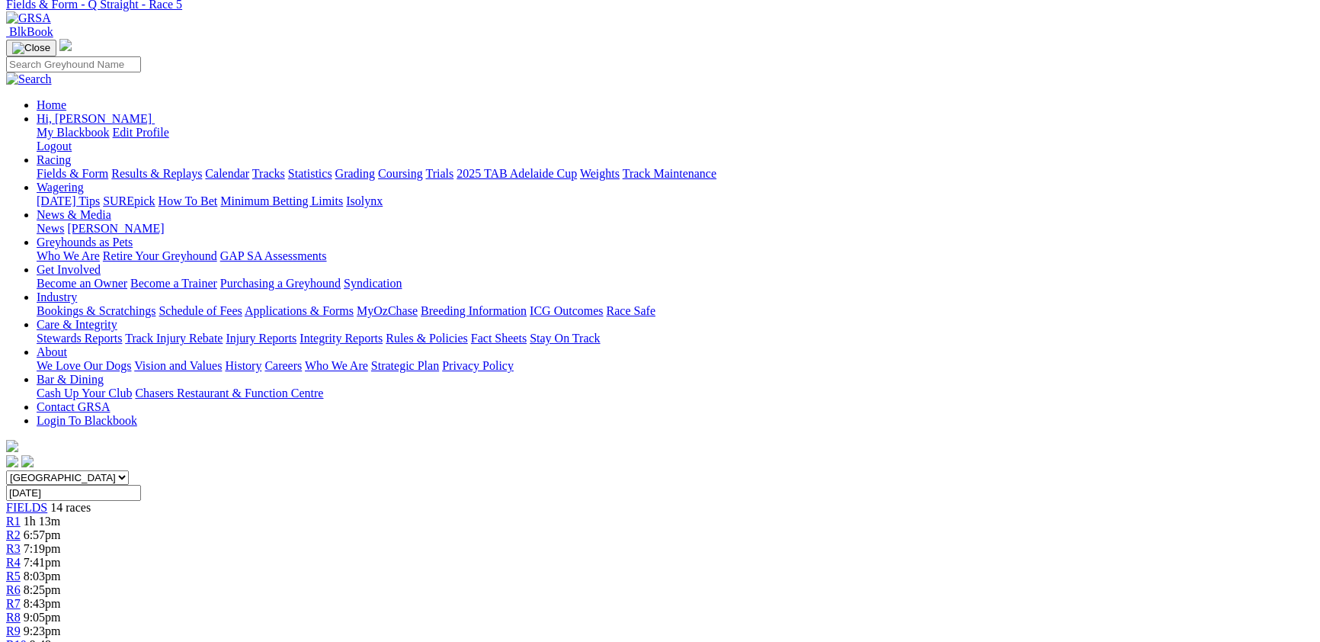
scroll to position [83, 0]
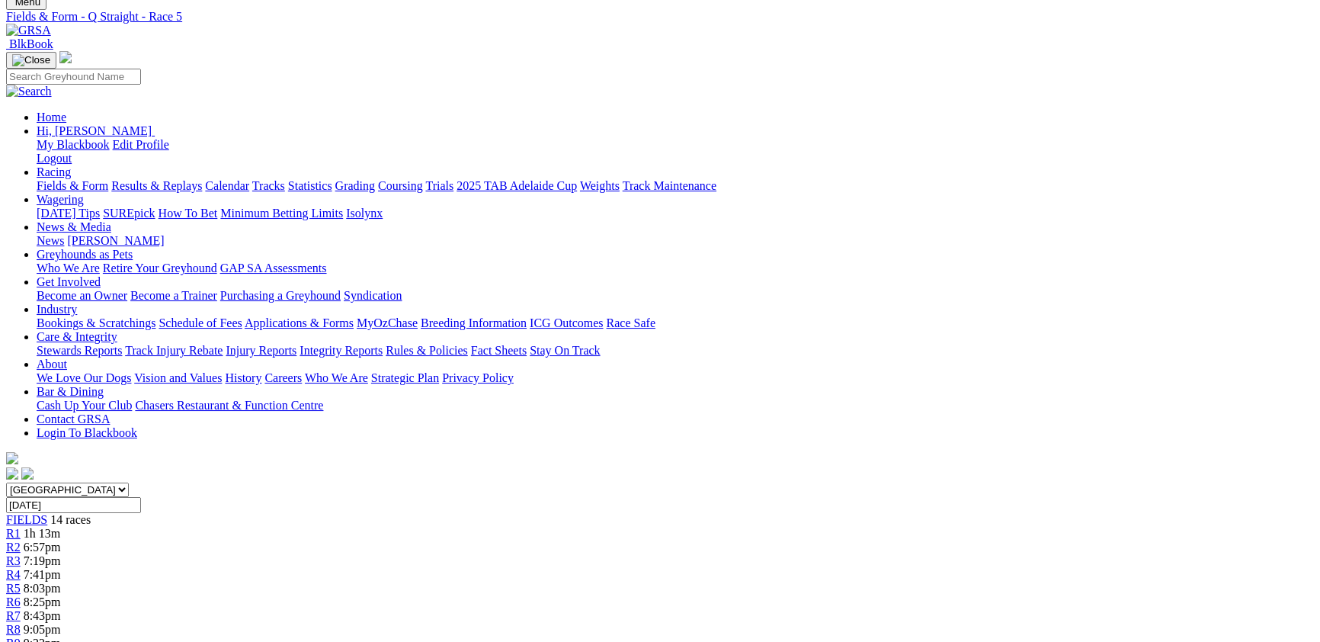
click at [683, 609] on div "R7 8:43pm" at bounding box center [660, 616] width 1308 height 14
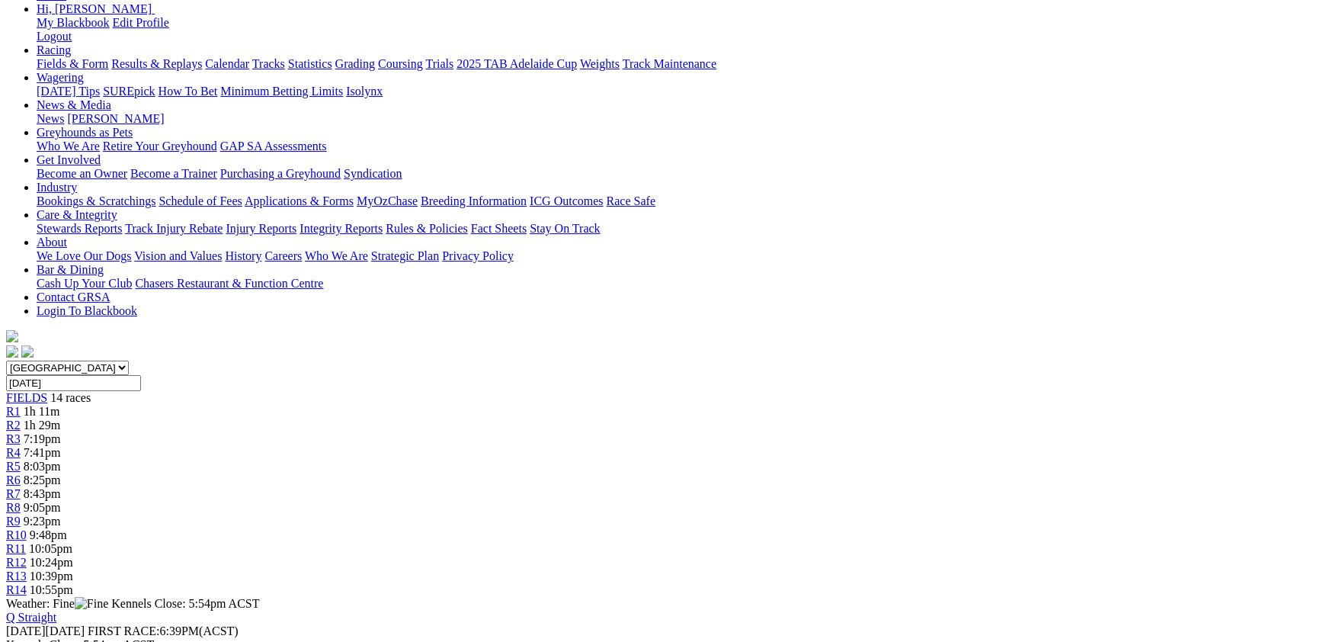
scroll to position [166, 0]
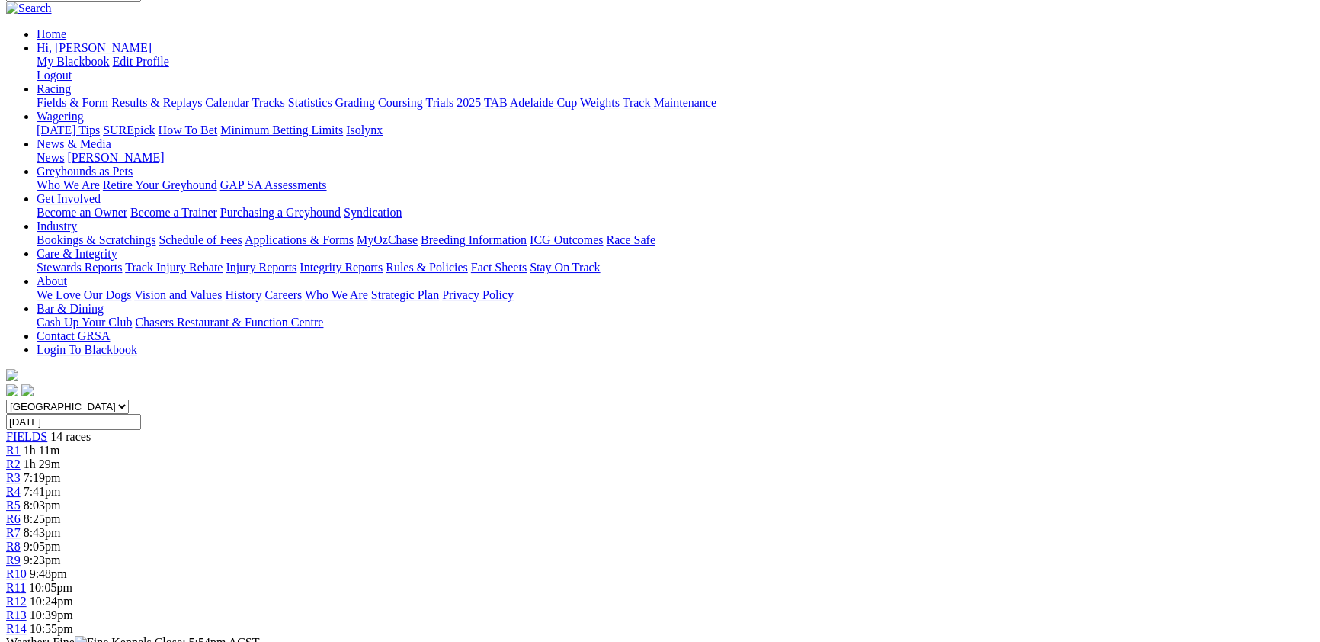
click at [21, 553] on link "R9" at bounding box center [13, 559] width 14 height 13
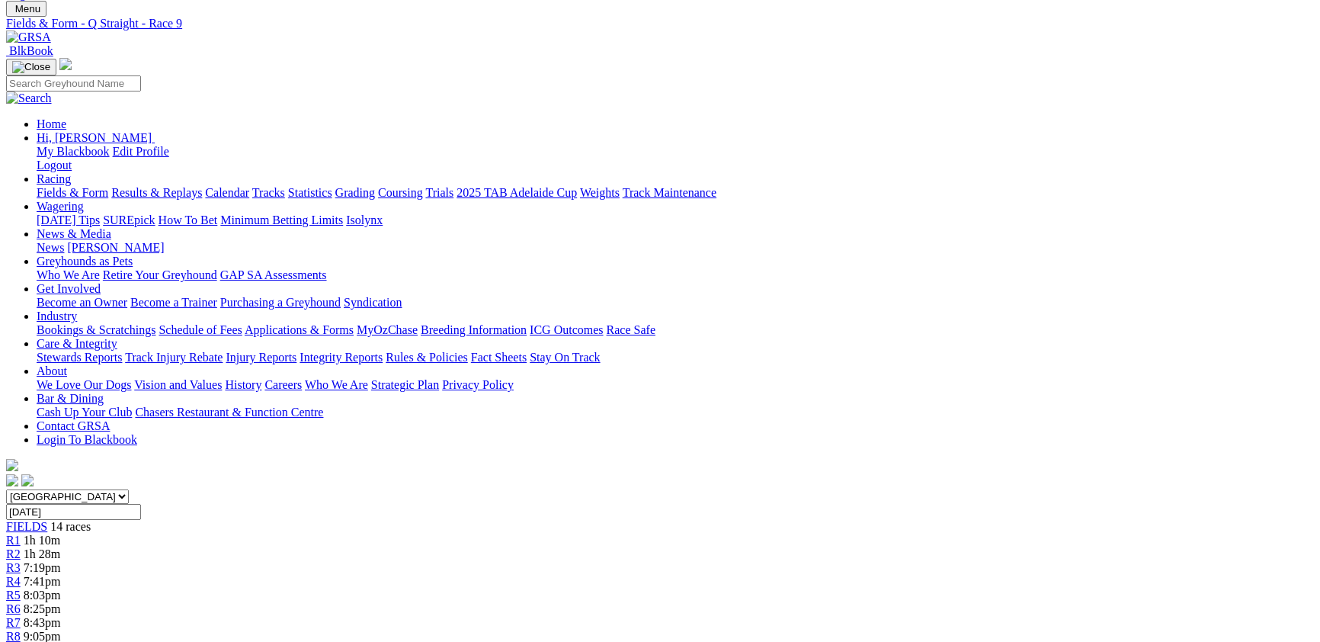
scroll to position [166, 0]
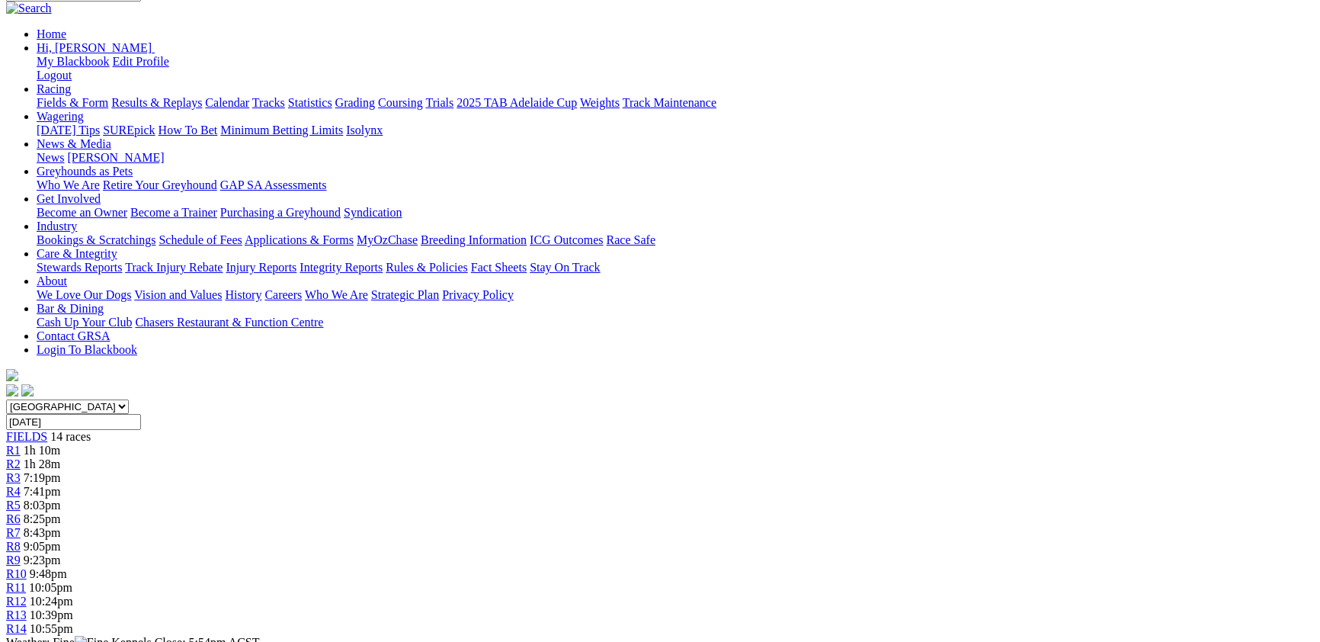
click at [865, 567] on div "R10 9:48pm" at bounding box center [660, 574] width 1308 height 14
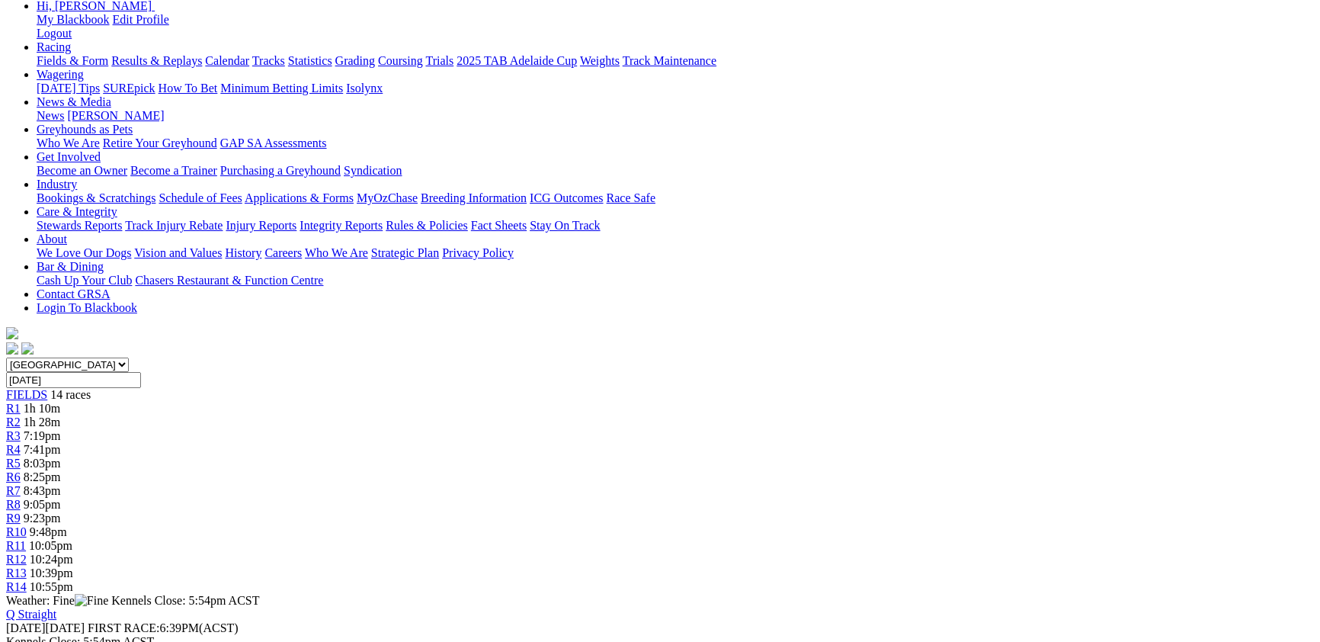
scroll to position [83, 0]
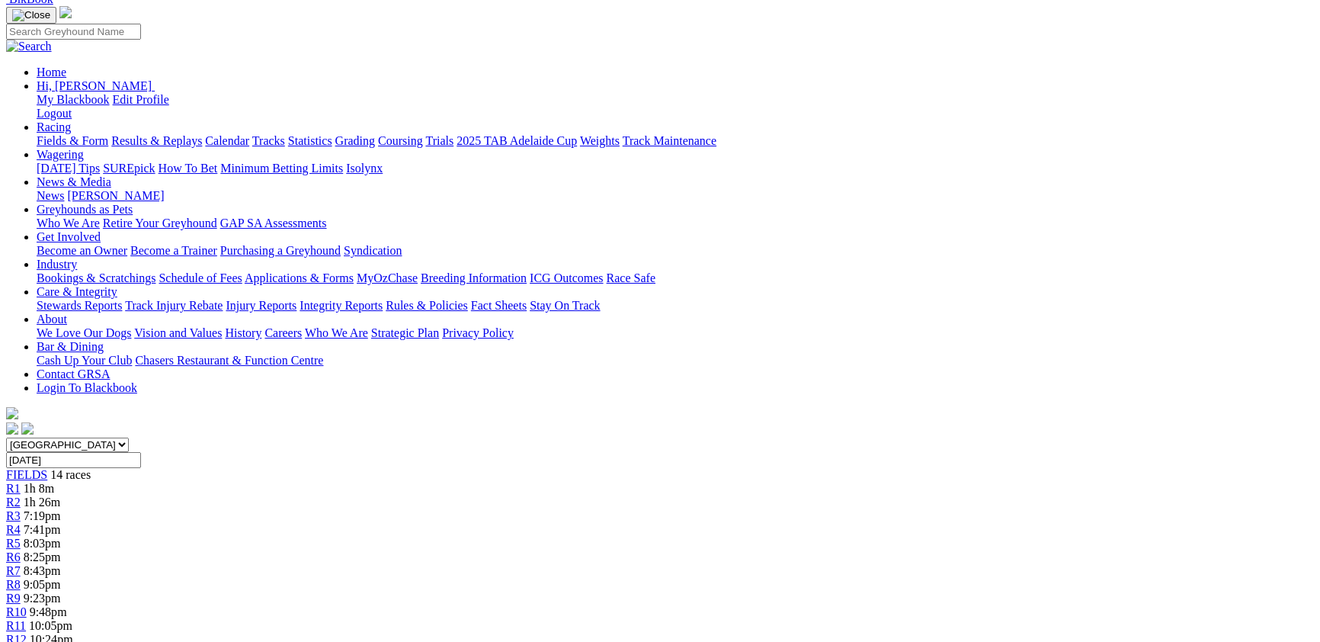
scroll to position [83, 0]
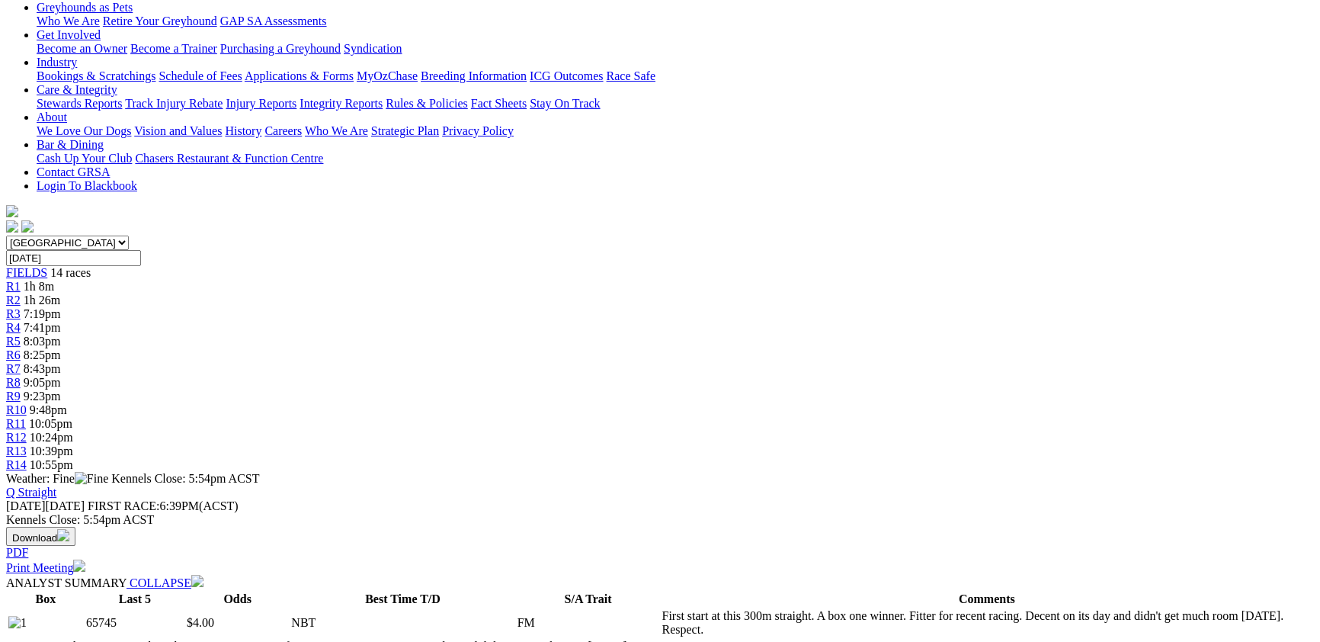
scroll to position [332, 0]
drag, startPoint x: 115, startPoint y: 165, endPoint x: 40, endPoint y: 83, distance: 111.1
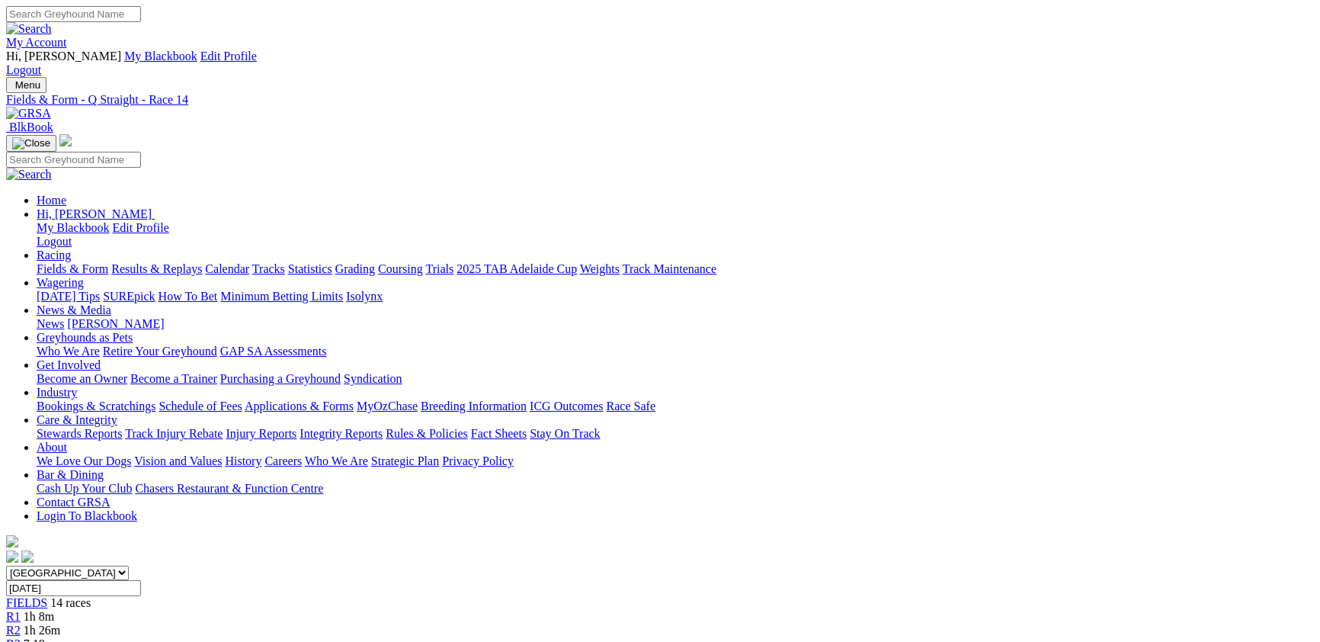
scroll to position [0, 0]
select select "NT"
click at [129, 565] on select "South Australia New South Wales Northern Territory Queensland Tasmania Victoria…" at bounding box center [67, 572] width 123 height 14
select select "[GEOGRAPHIC_DATA]"
click at [129, 565] on select "[GEOGRAPHIC_DATA] [GEOGRAPHIC_DATA] [GEOGRAPHIC_DATA] [GEOGRAPHIC_DATA] [GEOGRA…" at bounding box center [67, 572] width 123 height 14
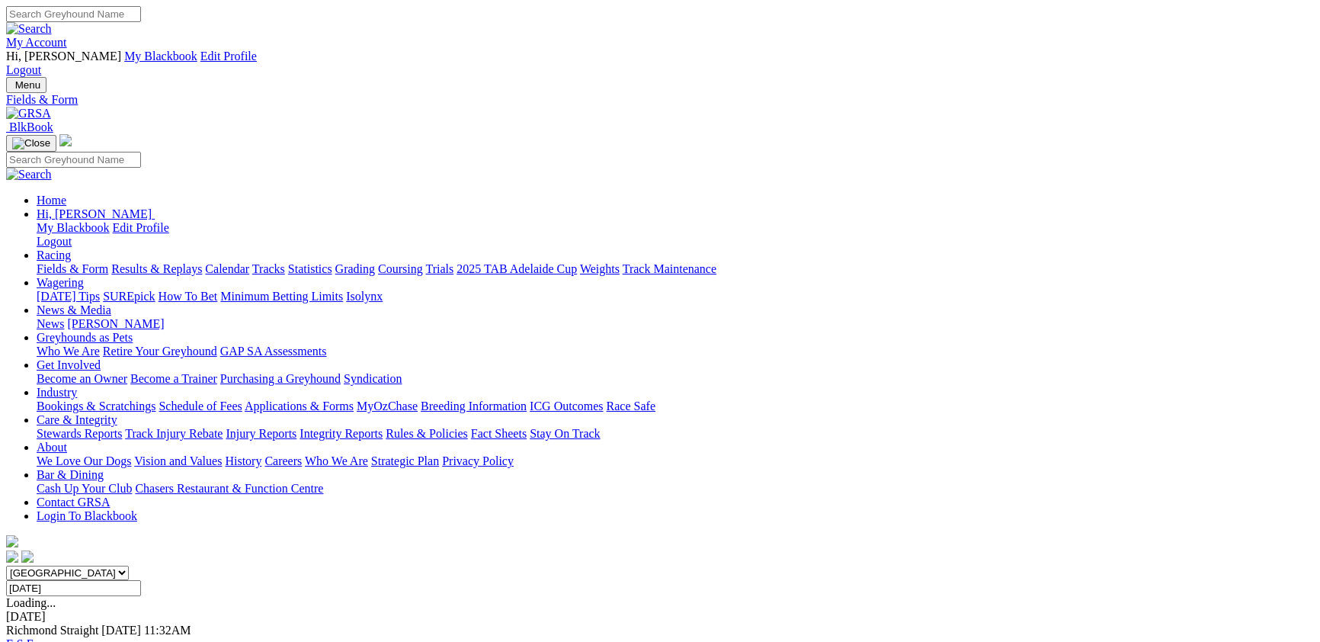
click at [45, 637] on span "54m" at bounding box center [34, 643] width 21 height 13
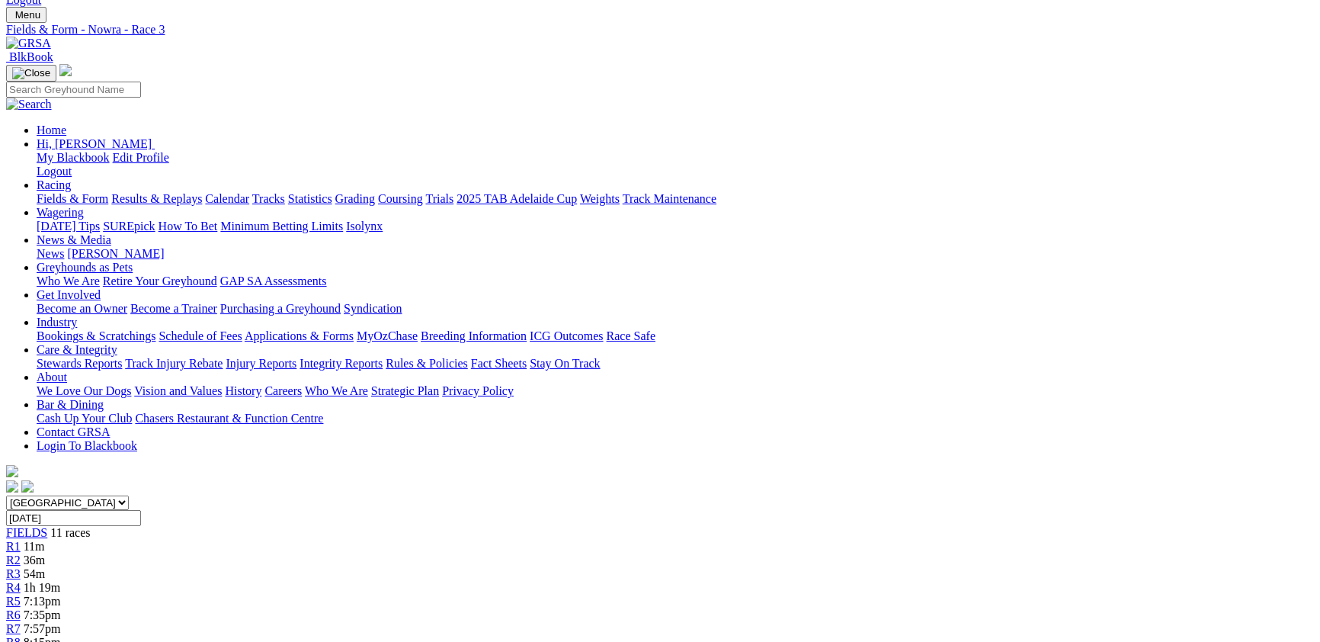
scroll to position [166, 0]
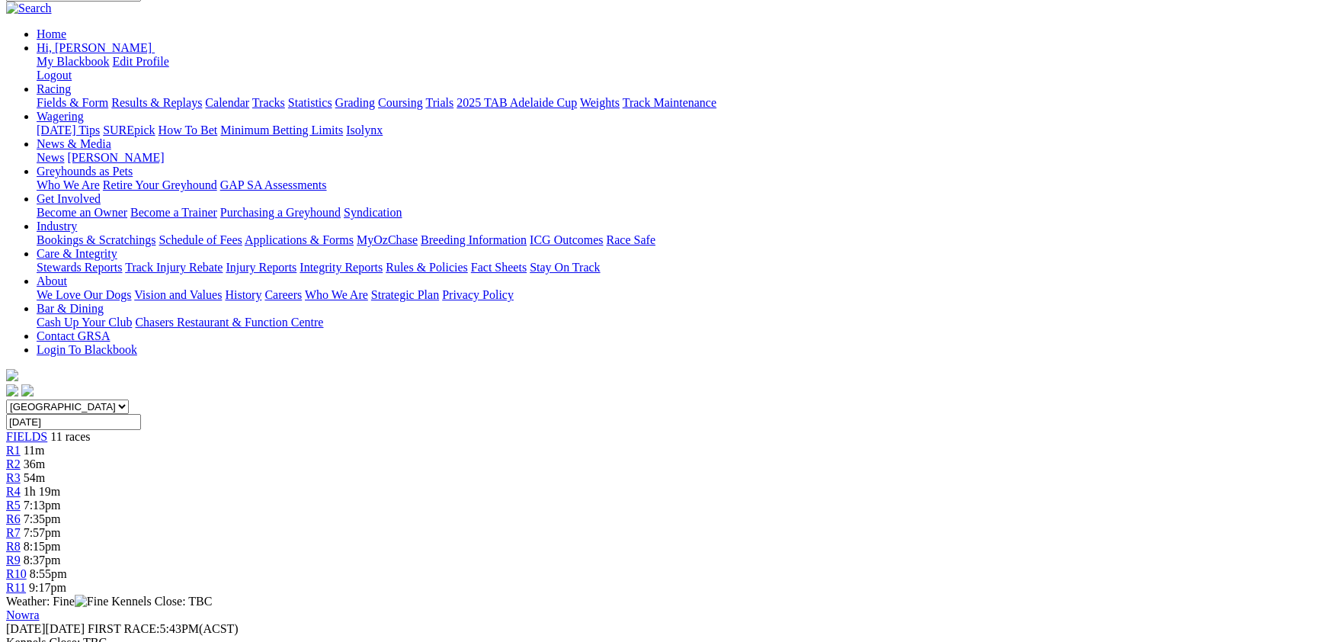
click at [60, 485] on span "1h 19m" at bounding box center [42, 491] width 37 height 13
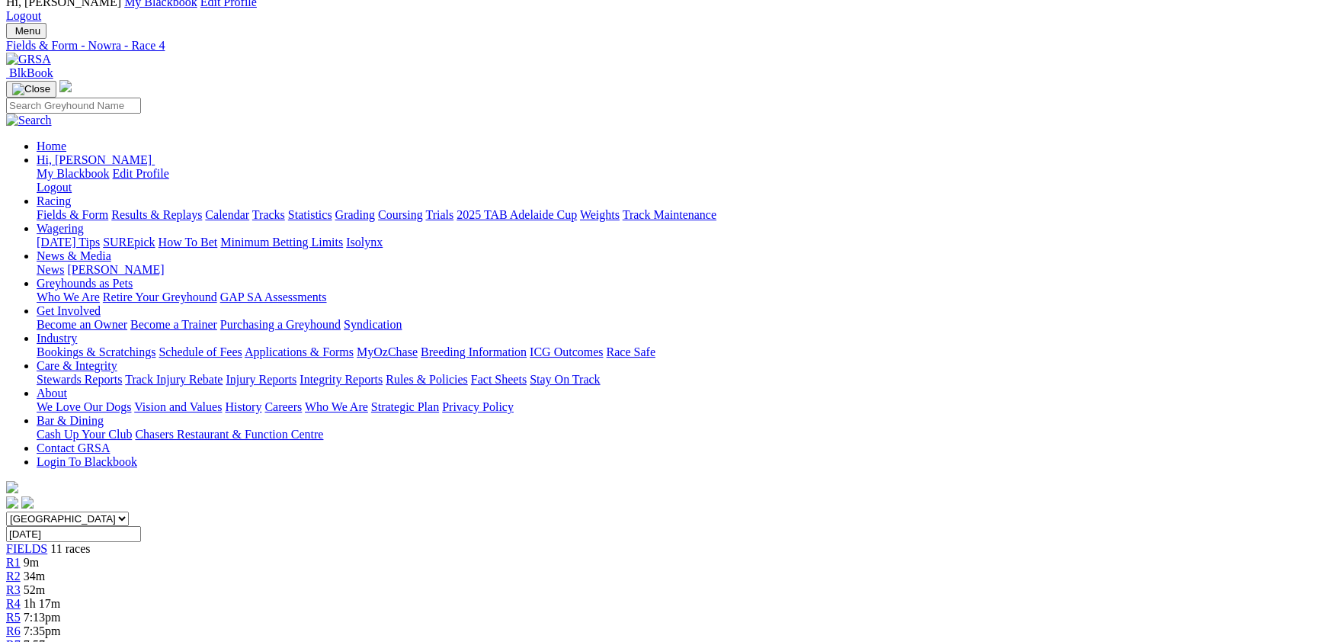
scroll to position [83, 0]
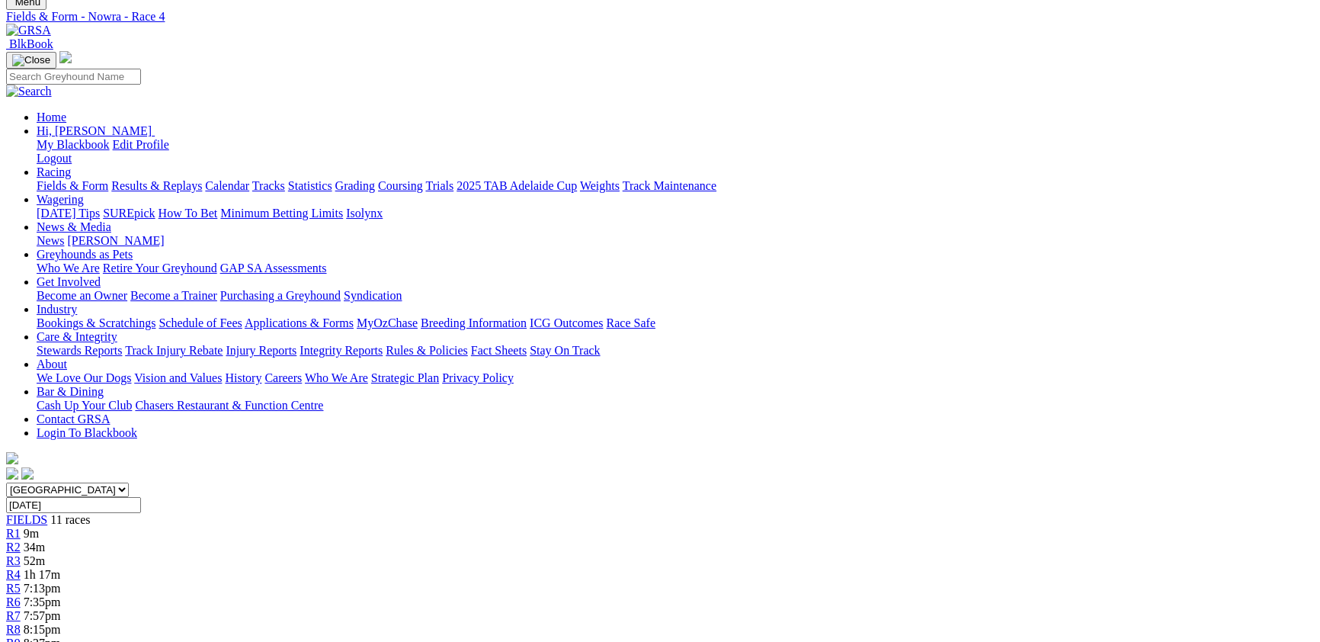
click at [21, 581] on link "R5" at bounding box center [13, 587] width 14 height 13
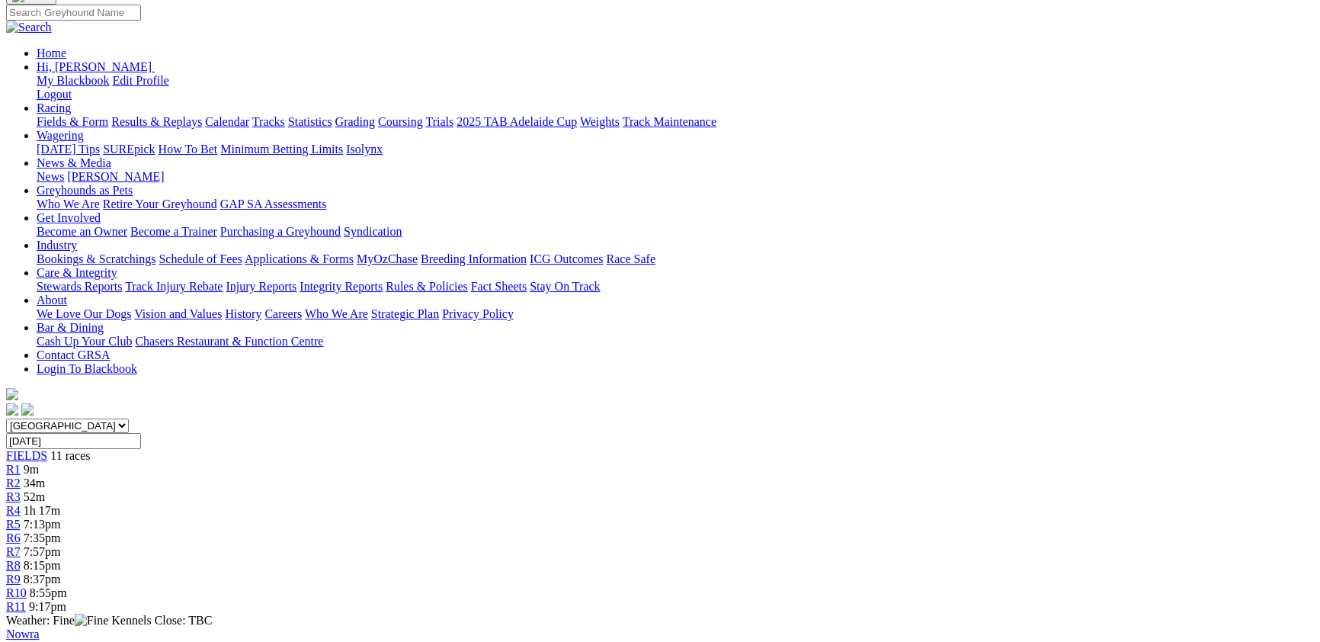
scroll to position [166, 0]
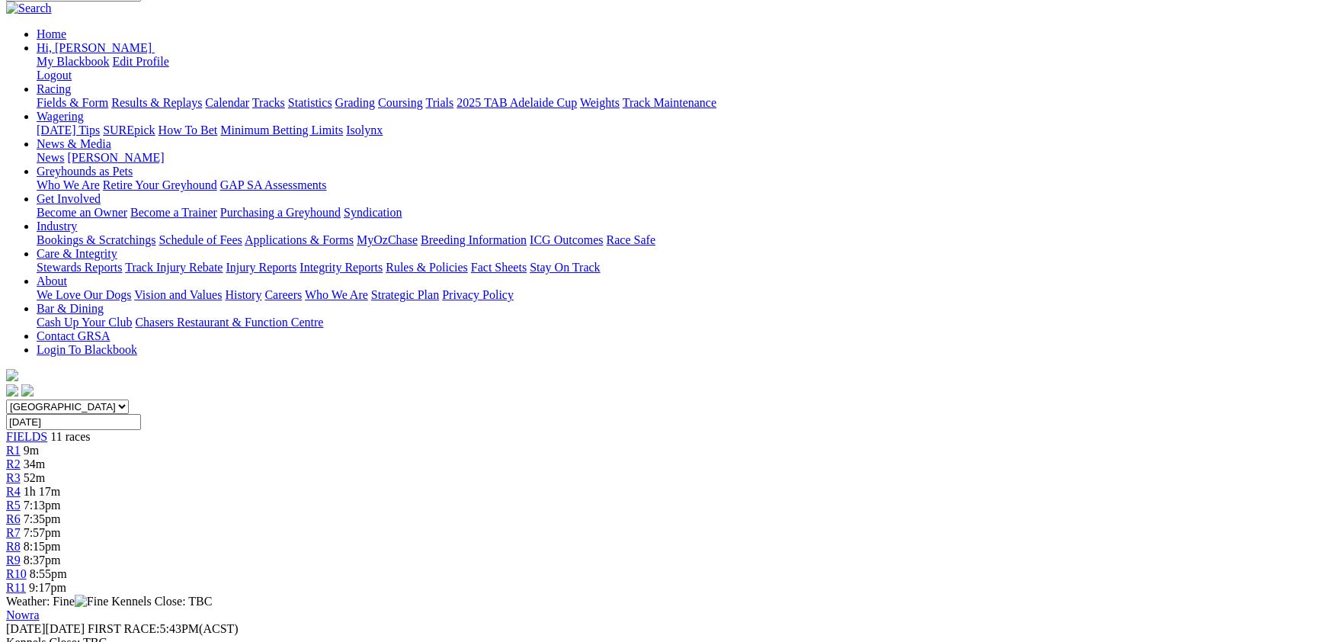
click at [21, 526] on span "R7" at bounding box center [13, 532] width 14 height 13
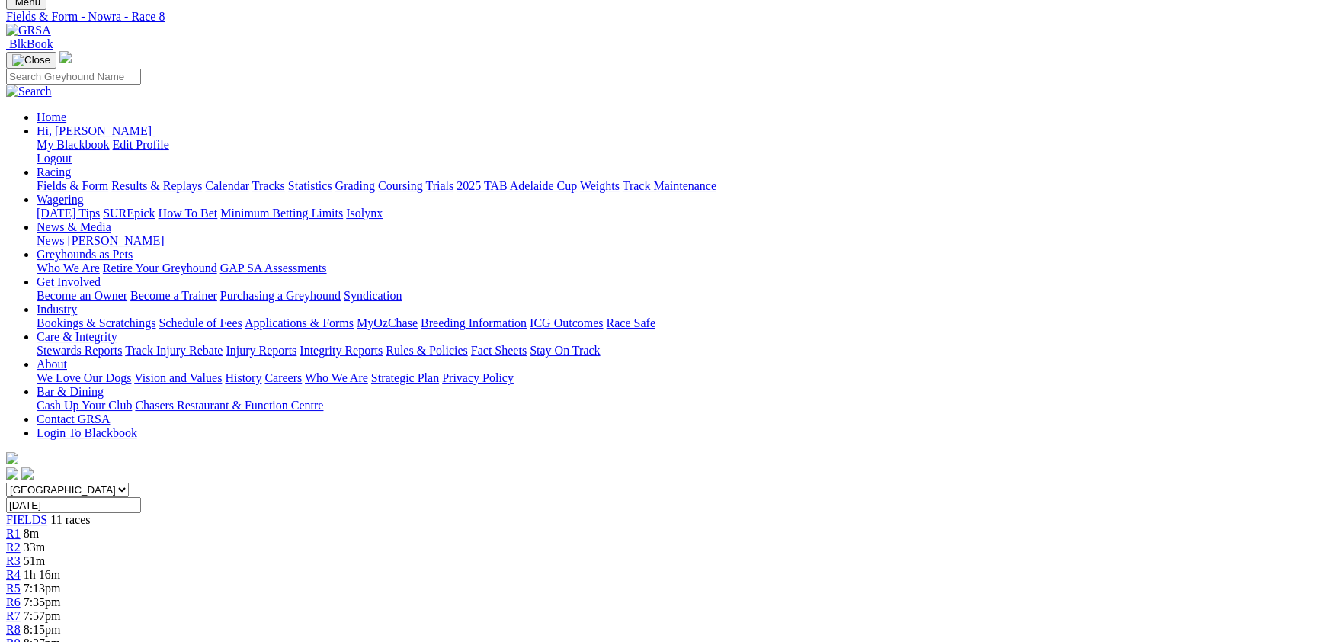
click at [61, 636] on span "8:37pm" at bounding box center [42, 642] width 37 height 13
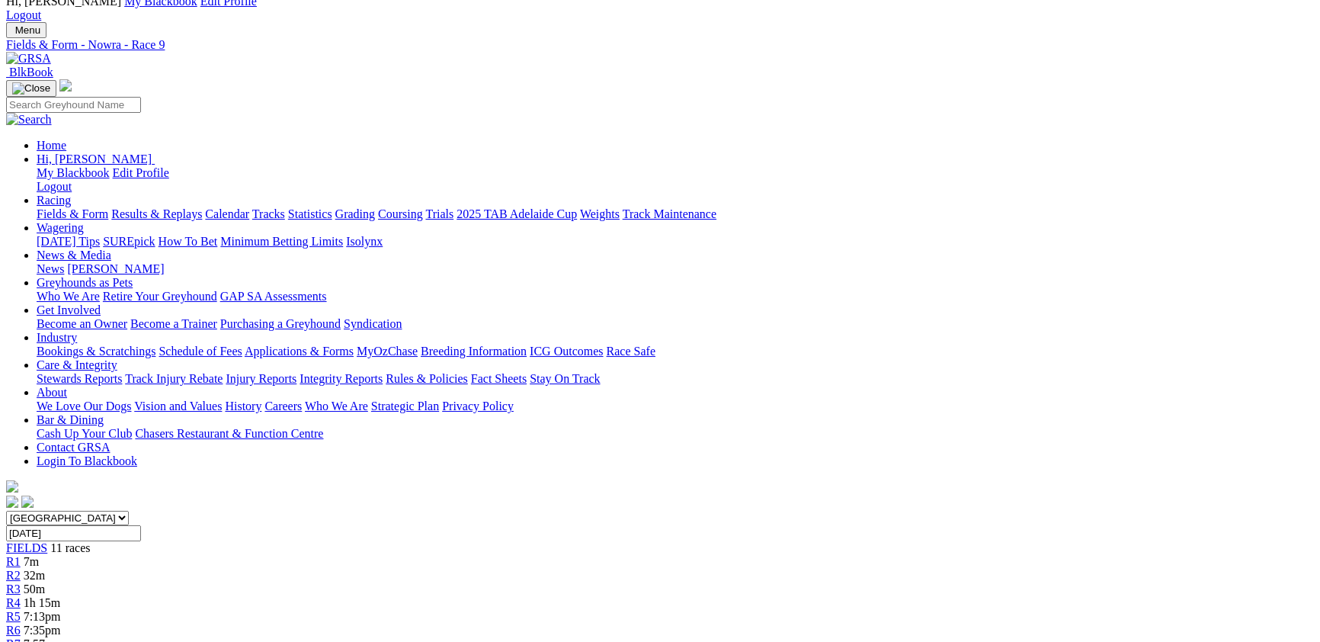
scroll to position [83, 0]
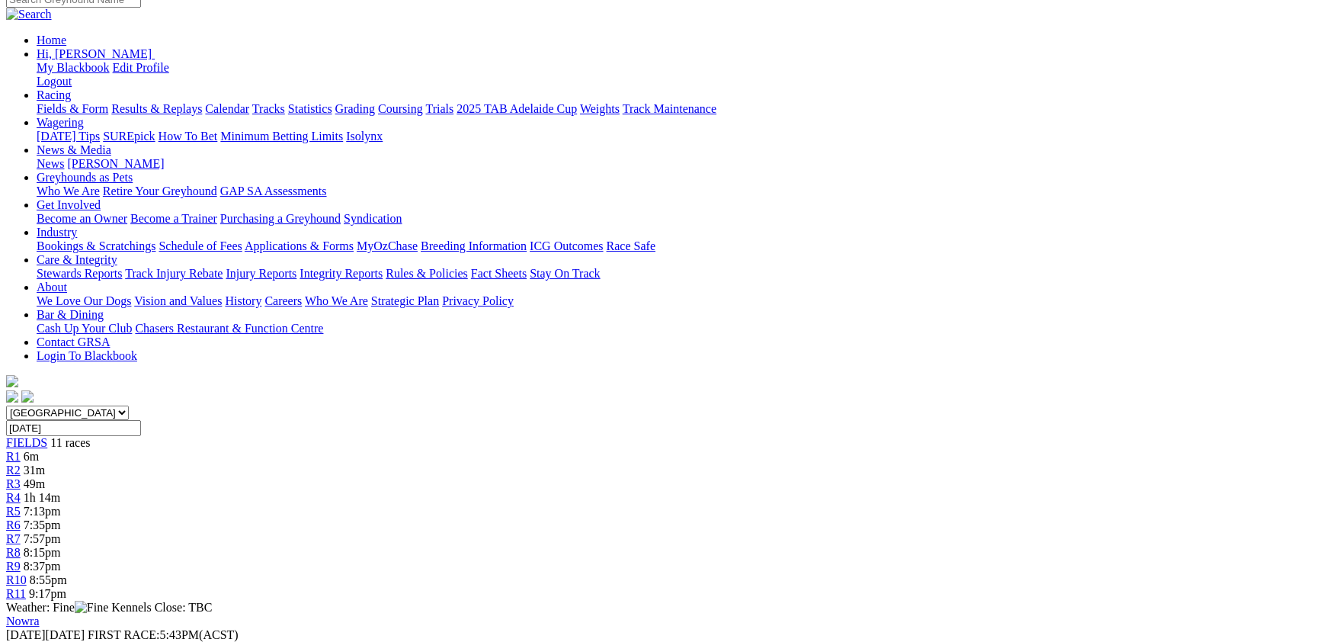
scroll to position [166, 0]
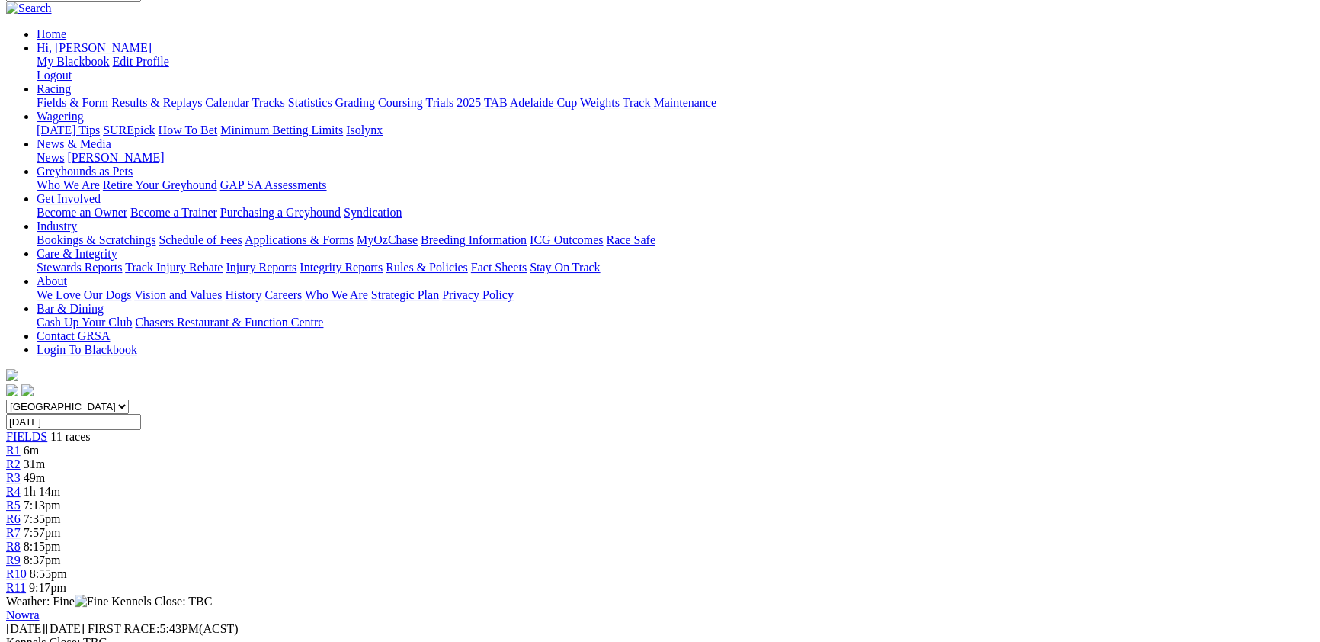
select select "SA"
click at [129, 399] on select "[GEOGRAPHIC_DATA] [GEOGRAPHIC_DATA] [GEOGRAPHIC_DATA] [GEOGRAPHIC_DATA] [GEOGRA…" at bounding box center [67, 406] width 123 height 14
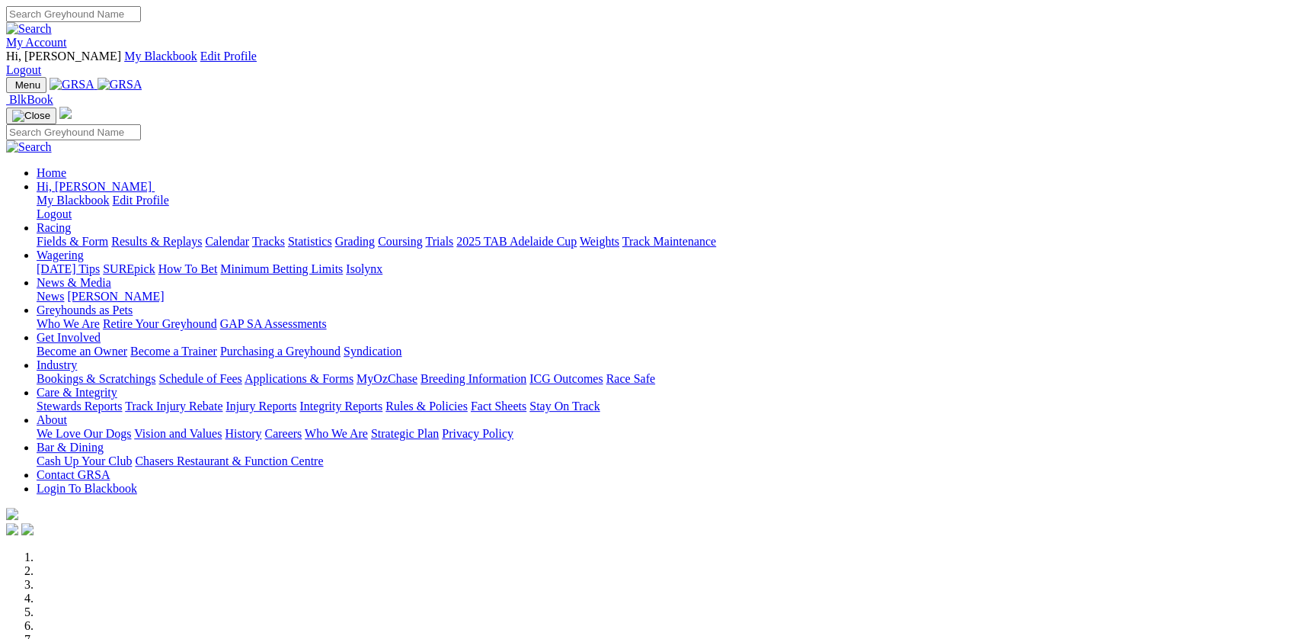
click at [71, 221] on link "Racing" at bounding box center [54, 227] width 34 height 13
click at [108, 235] on link "Fields & Form" at bounding box center [73, 241] width 72 height 13
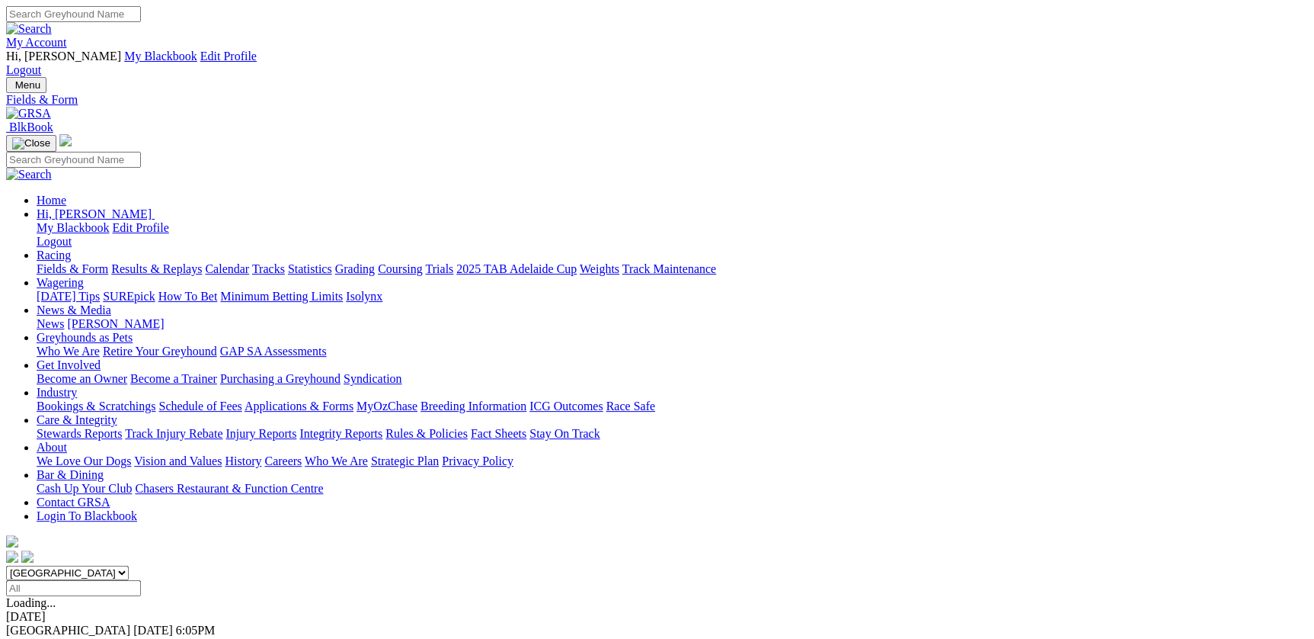
click at [141, 580] on input "Select date" at bounding box center [73, 588] width 135 height 16
type input "[DATE]"
click at [129, 565] on select "South Australia New South Wales Northern Territory Queensland Tasmania Victoria…" at bounding box center [67, 572] width 123 height 14
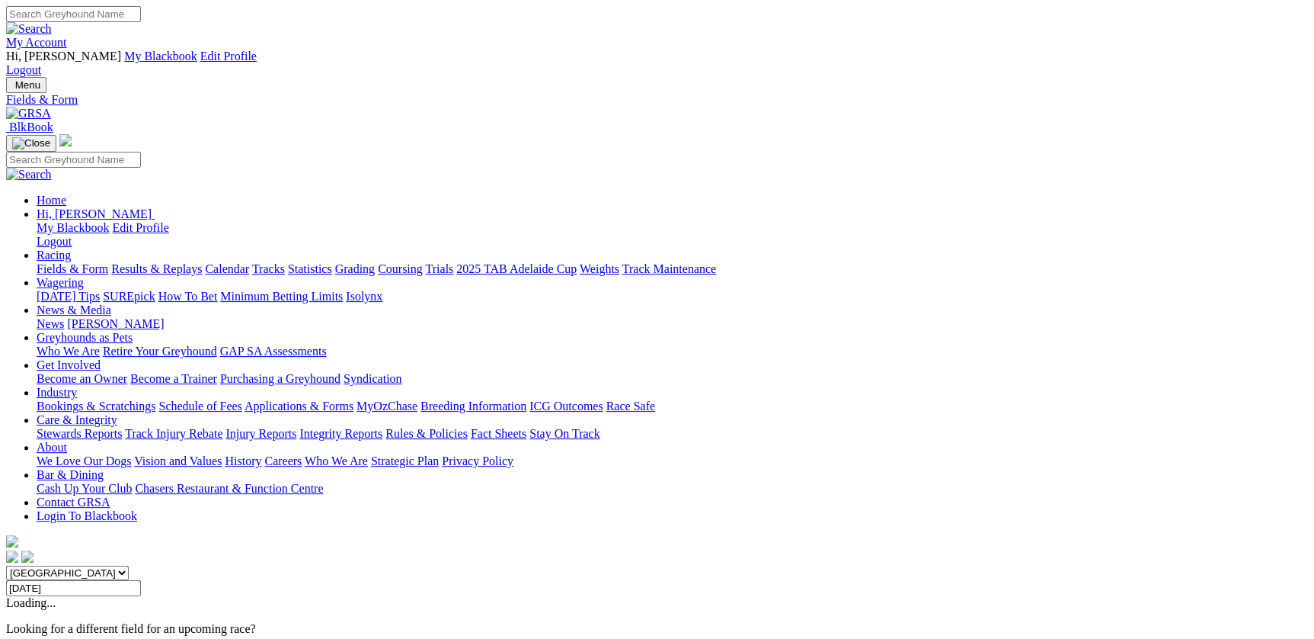
click at [129, 565] on select "South Australia New South Wales Northern Territory Queensland Tasmania Victoria…" at bounding box center [67, 572] width 123 height 14
select select "VIC"
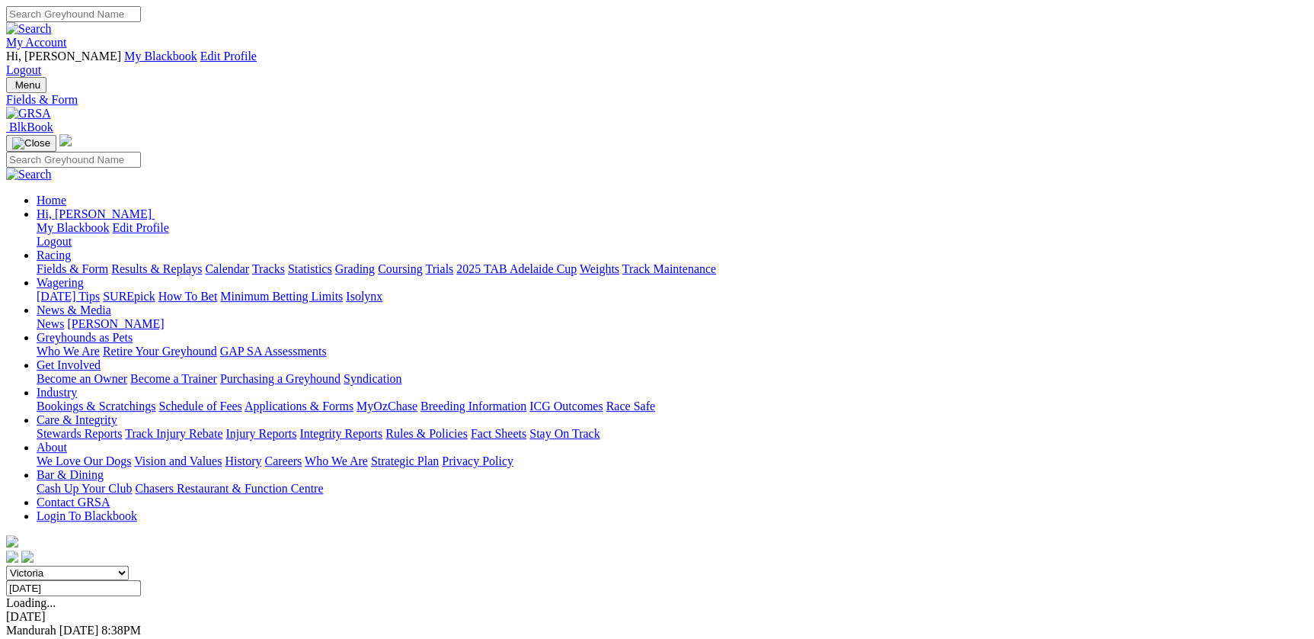
click at [129, 565] on select "South Australia New South Wales Northern Territory Queensland Tasmania Victoria…" at bounding box center [67, 572] width 123 height 14
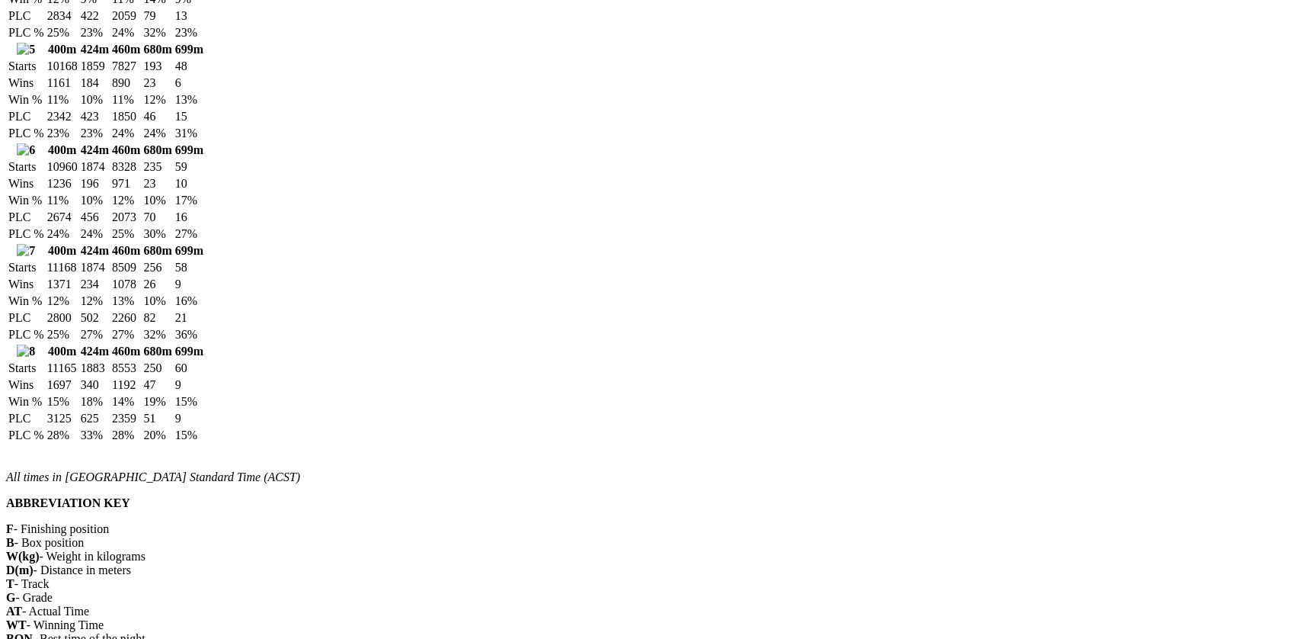
scroll to position [2078, 0]
